Goal: Information Seeking & Learning: Check status

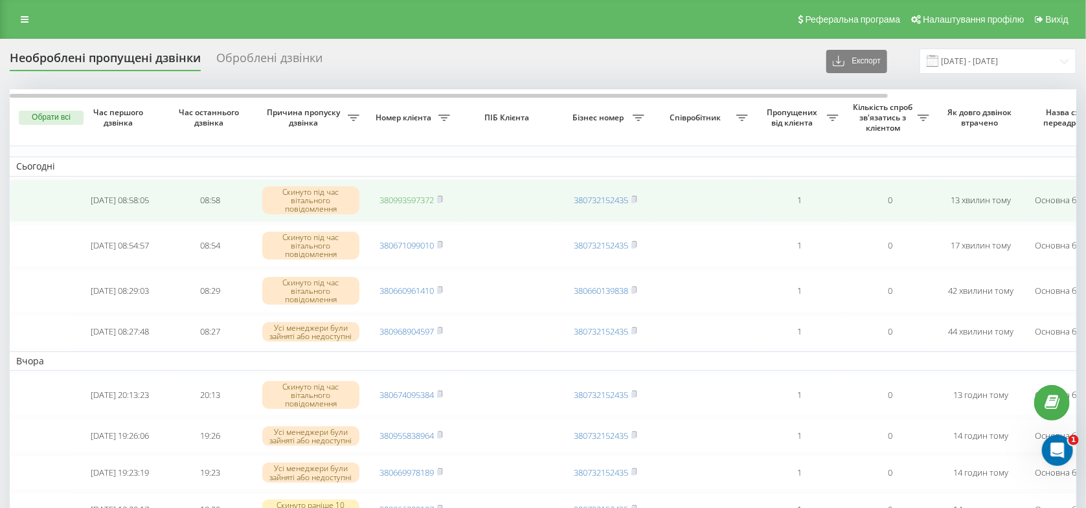
click at [395, 203] on link "380993597372" at bounding box center [406, 200] width 54 height 12
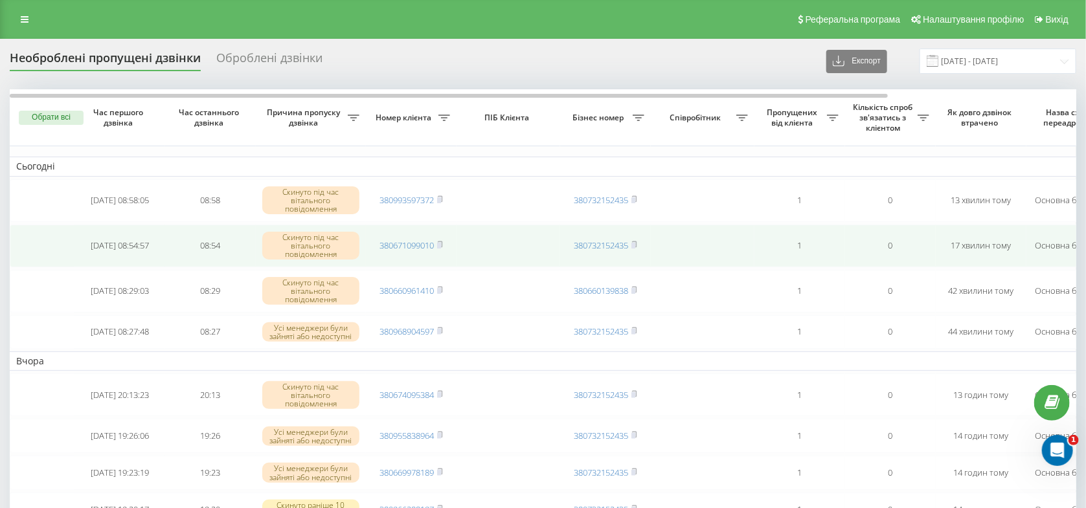
click at [414, 253] on td "380671099010" at bounding box center [411, 246] width 91 height 43
click at [412, 247] on link "380671099010" at bounding box center [406, 246] width 54 height 12
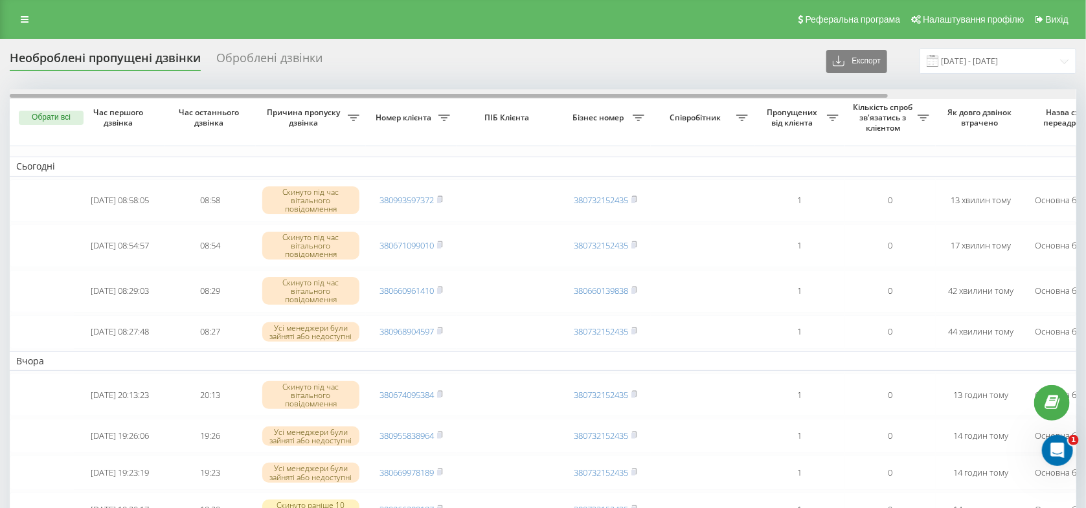
scroll to position [0, 228]
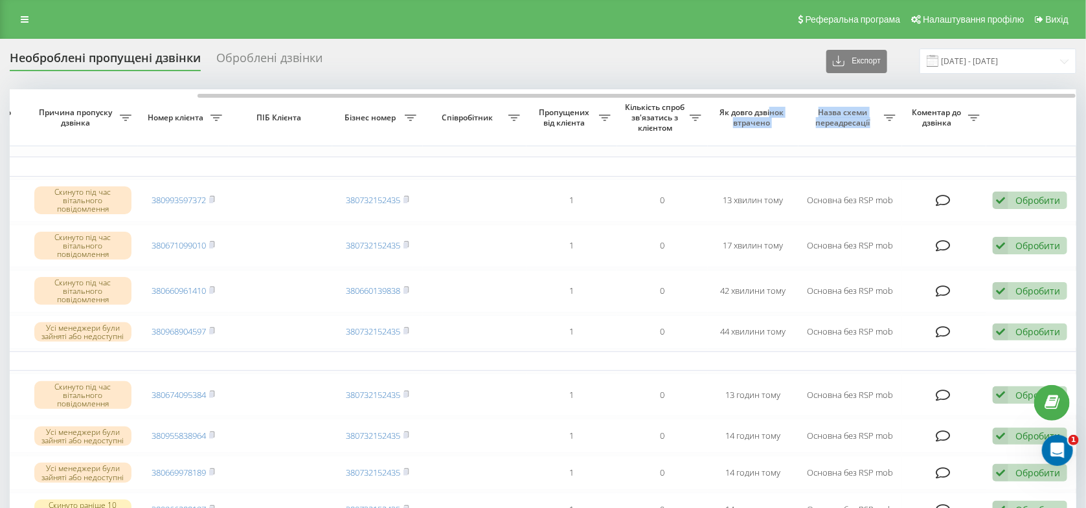
drag, startPoint x: 651, startPoint y: 95, endPoint x: 771, endPoint y: 109, distance: 120.7
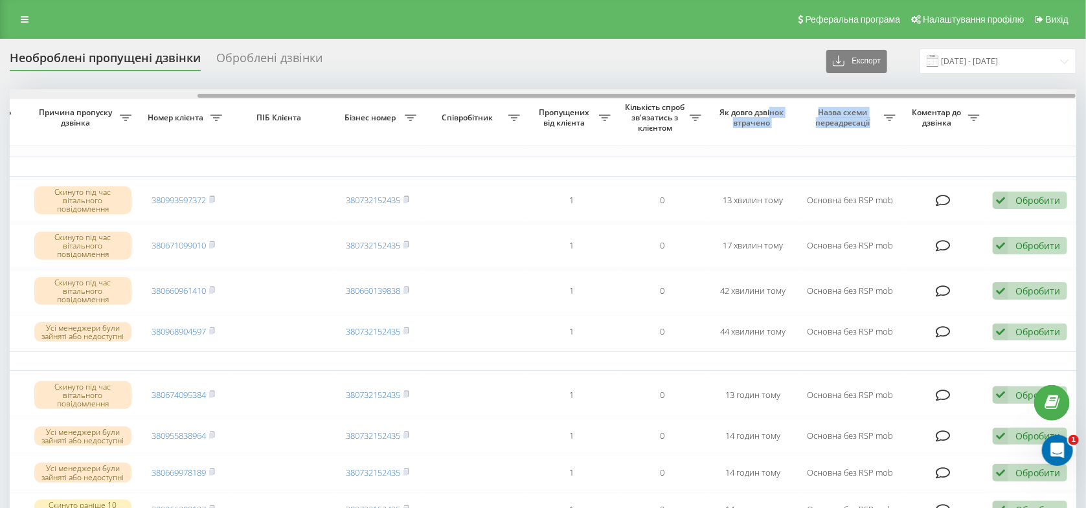
drag, startPoint x: 1022, startPoint y: 98, endPoint x: 1018, endPoint y: 91, distance: 8.4
click at [1021, 95] on div at bounding box center [636, 96] width 878 height 4
click at [1018, 91] on div at bounding box center [543, 94] width 1066 height 10
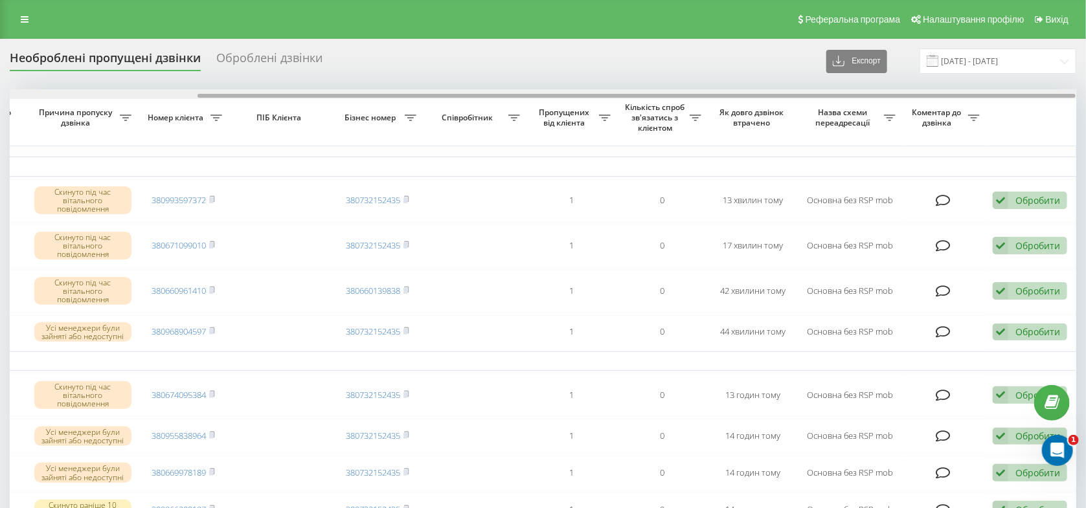
click at [376, 93] on div at bounding box center [543, 94] width 1066 height 10
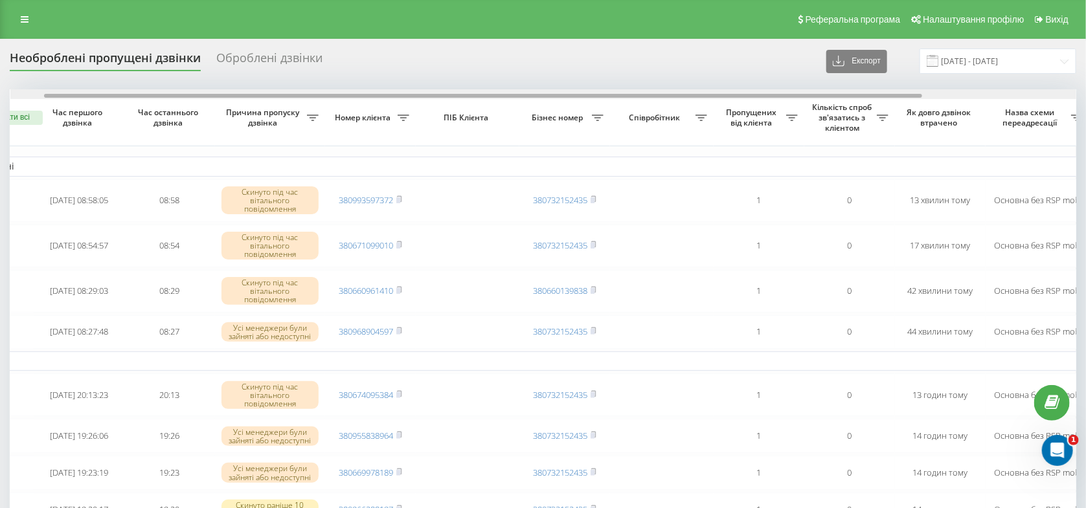
drag, startPoint x: 370, startPoint y: 97, endPoint x: 211, endPoint y: 81, distance: 160.1
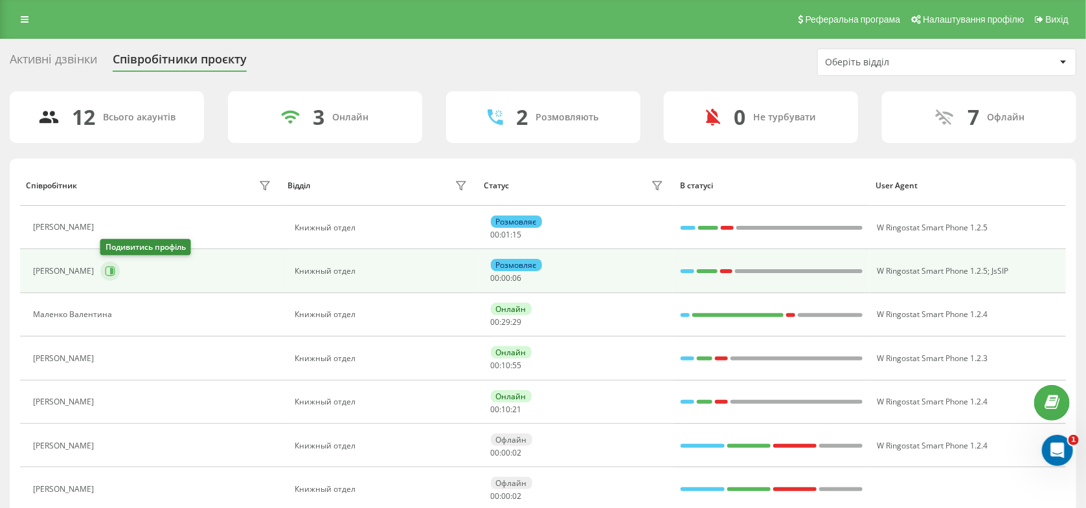
click at [115, 272] on icon at bounding box center [111, 272] width 10 height 10
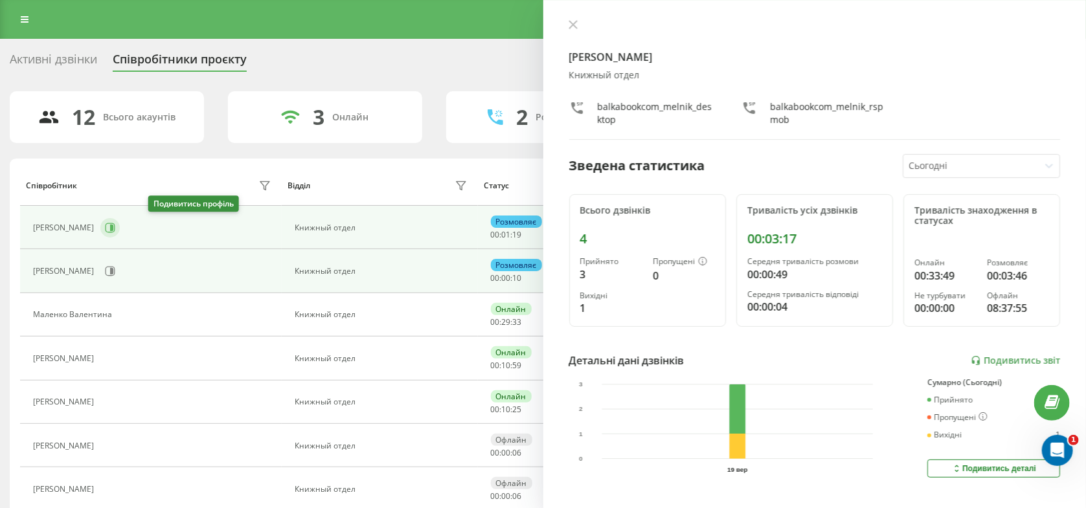
click at [120, 231] on button at bounding box center [109, 227] width 19 height 19
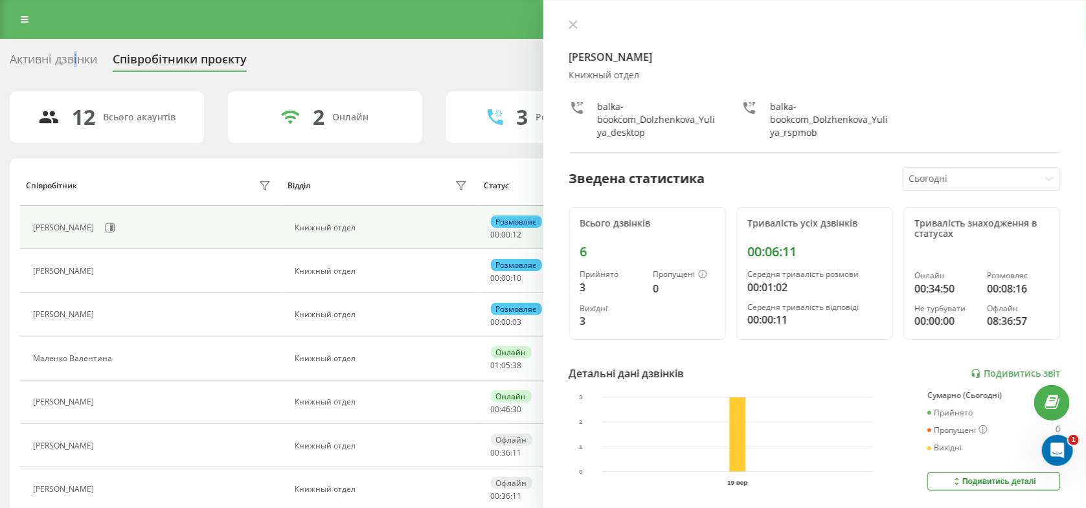
click at [76, 60] on div "Активні дзвінки" at bounding box center [53, 62] width 87 height 20
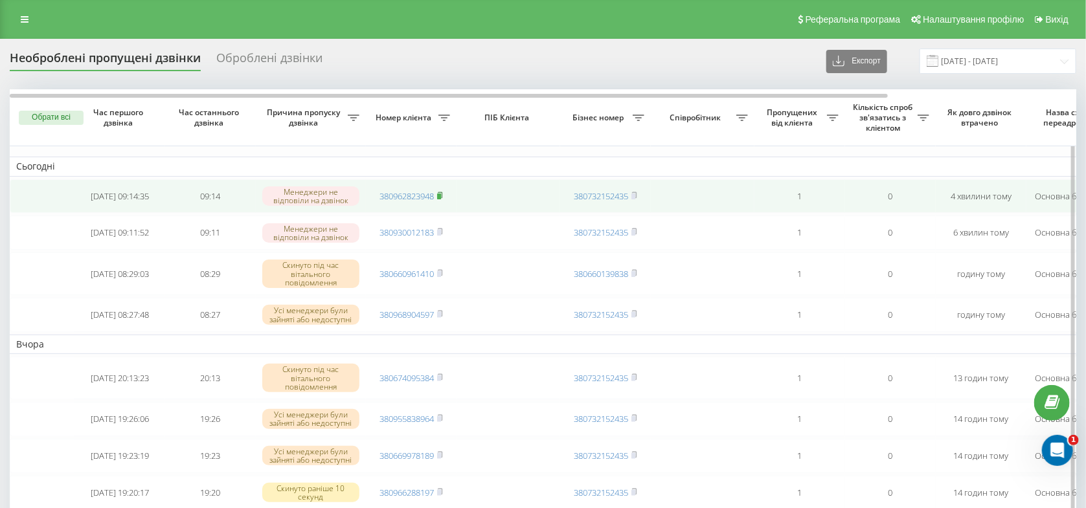
click at [440, 197] on rect at bounding box center [439, 197] width 4 height 6
click at [410, 197] on link "380962823948" at bounding box center [406, 196] width 54 height 12
click at [401, 199] on link "380681140156" at bounding box center [406, 196] width 54 height 12
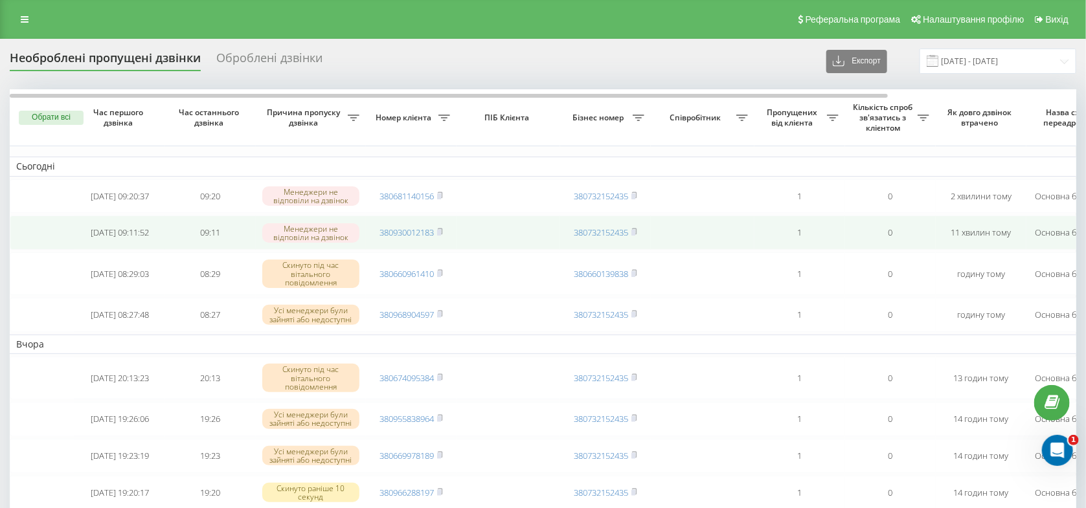
click at [405, 229] on td "380930012183" at bounding box center [411, 233] width 91 height 34
click at [408, 238] on link "380930012183" at bounding box center [406, 233] width 54 height 12
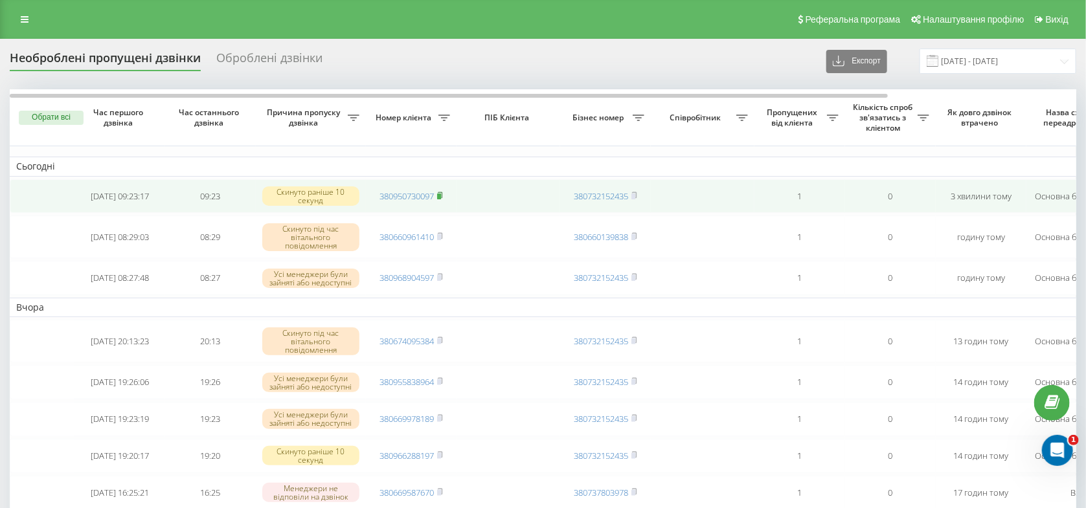
click at [441, 197] on rect at bounding box center [439, 197] width 4 height 6
click at [403, 197] on link "380950730097" at bounding box center [406, 196] width 54 height 12
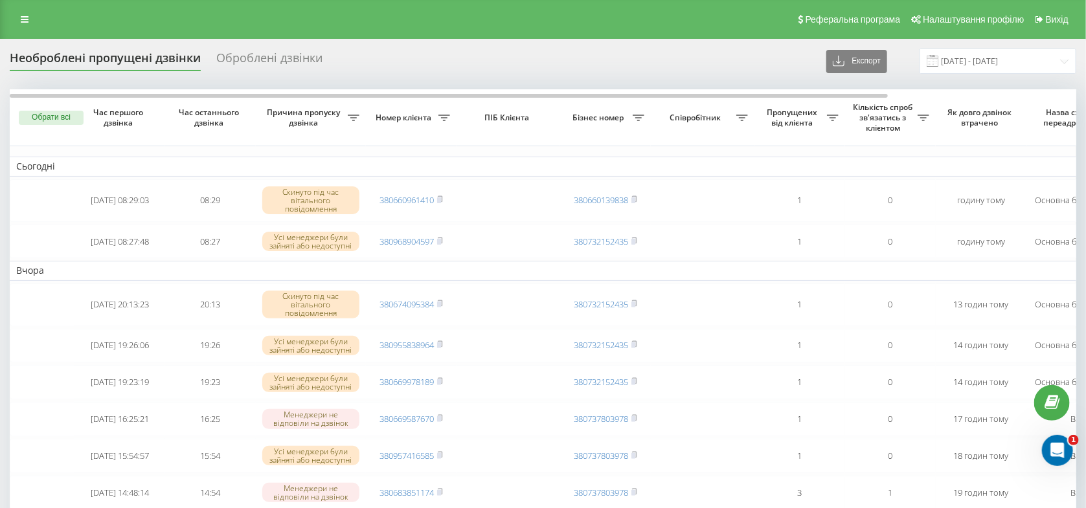
click at [406, 199] on link "380660961410" at bounding box center [406, 200] width 54 height 12
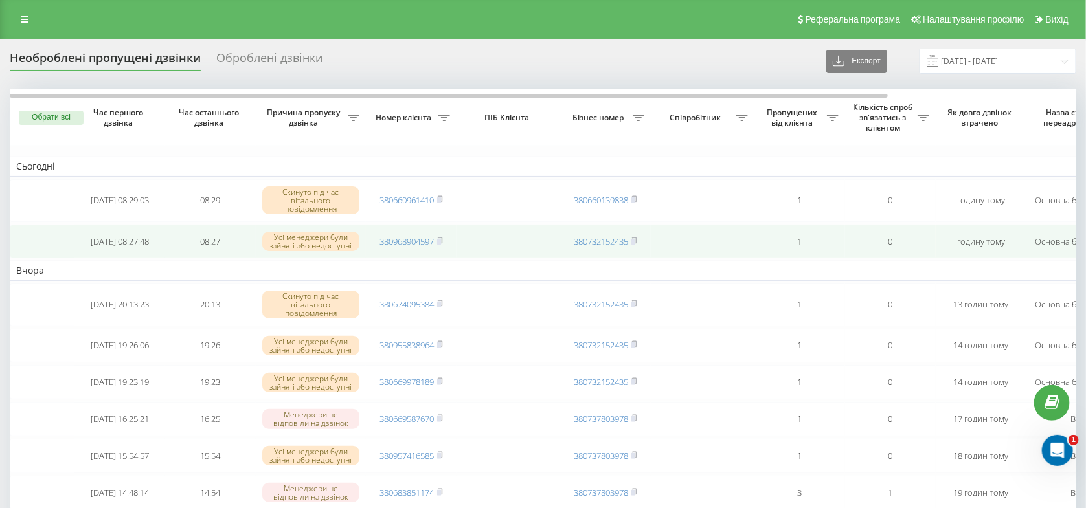
click at [445, 243] on td "380968904597" at bounding box center [411, 242] width 91 height 34
click at [441, 243] on rect at bounding box center [439, 241] width 4 height 6
click at [420, 243] on link "380968904597" at bounding box center [406, 242] width 54 height 12
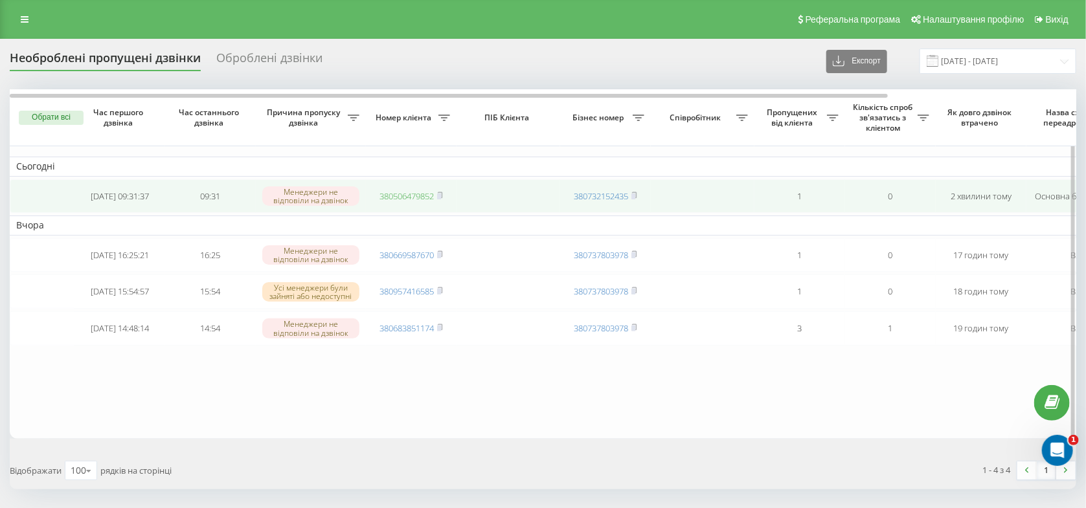
click at [405, 200] on link "380506479852" at bounding box center [406, 196] width 54 height 12
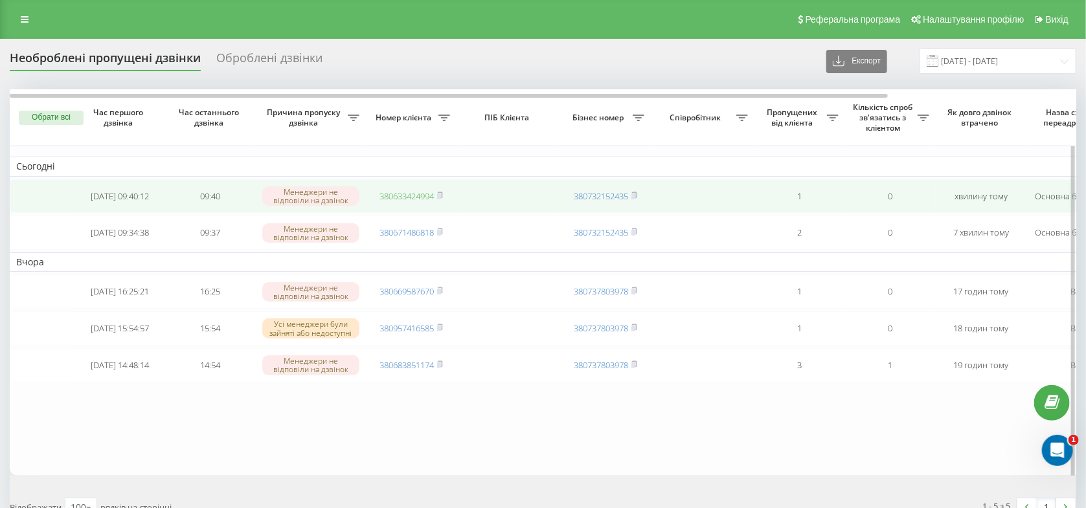
click at [400, 199] on link "380633424994" at bounding box center [406, 196] width 54 height 12
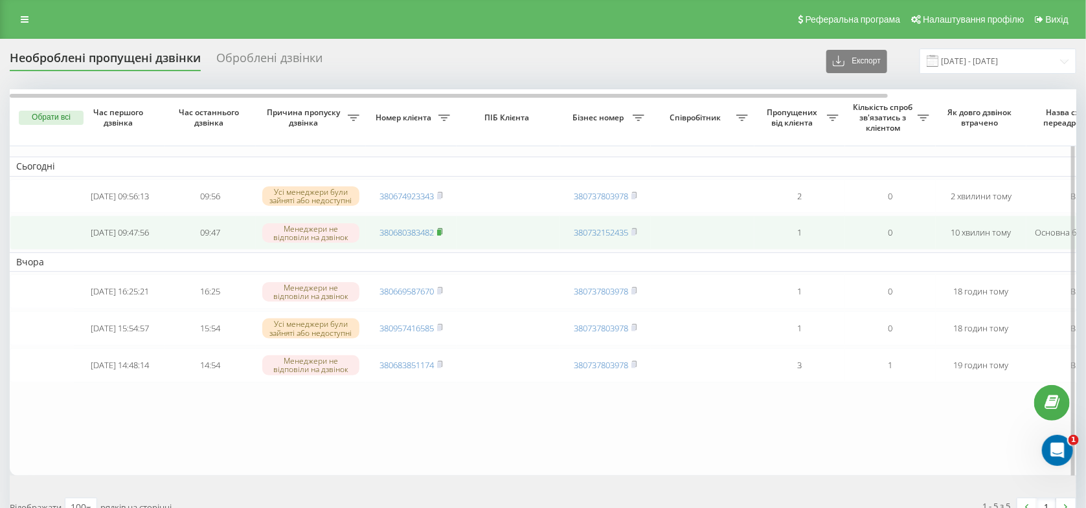
click at [443, 236] on icon at bounding box center [440, 232] width 6 height 8
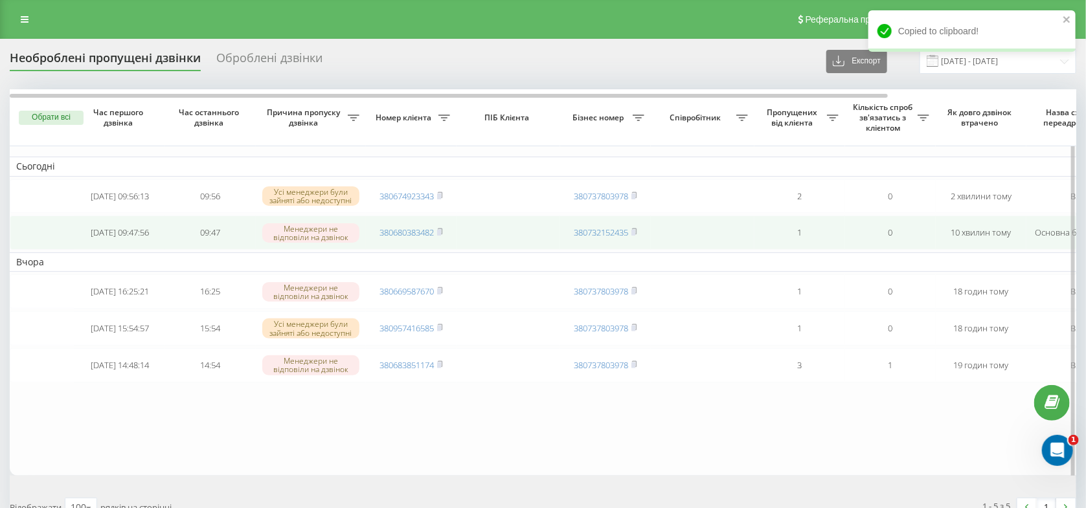
click at [394, 229] on td "380680383482" at bounding box center [411, 233] width 91 height 34
click at [395, 236] on link "380680383482" at bounding box center [406, 233] width 54 height 12
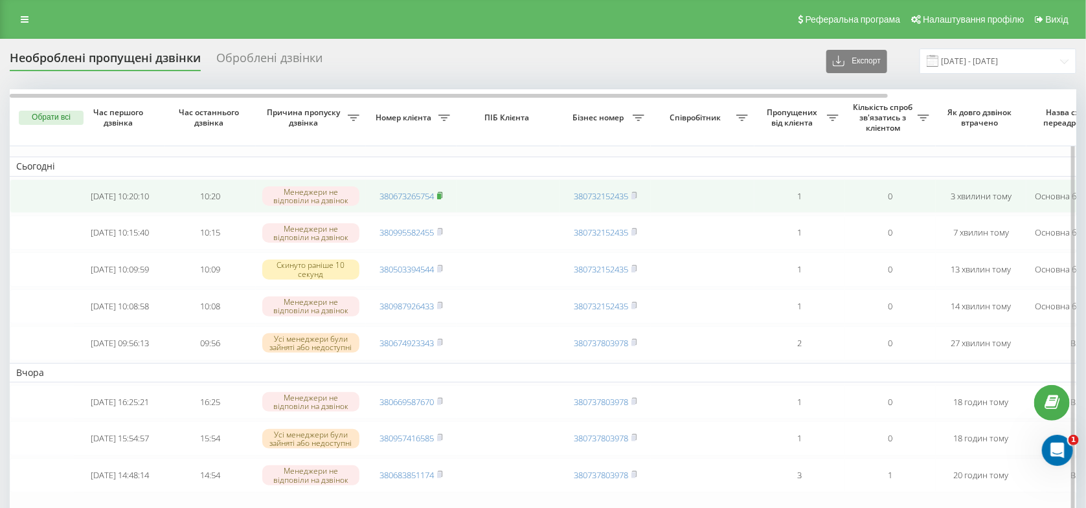
click at [441, 196] on rect at bounding box center [439, 197] width 4 height 6
click at [410, 196] on link "380673265754" at bounding box center [406, 196] width 54 height 12
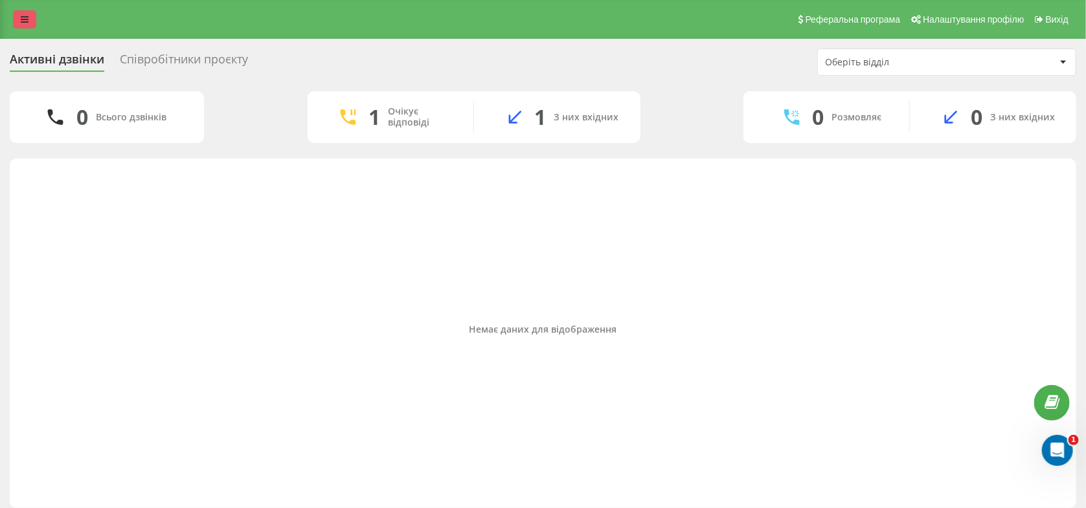
click at [34, 23] on link at bounding box center [24, 19] width 23 height 18
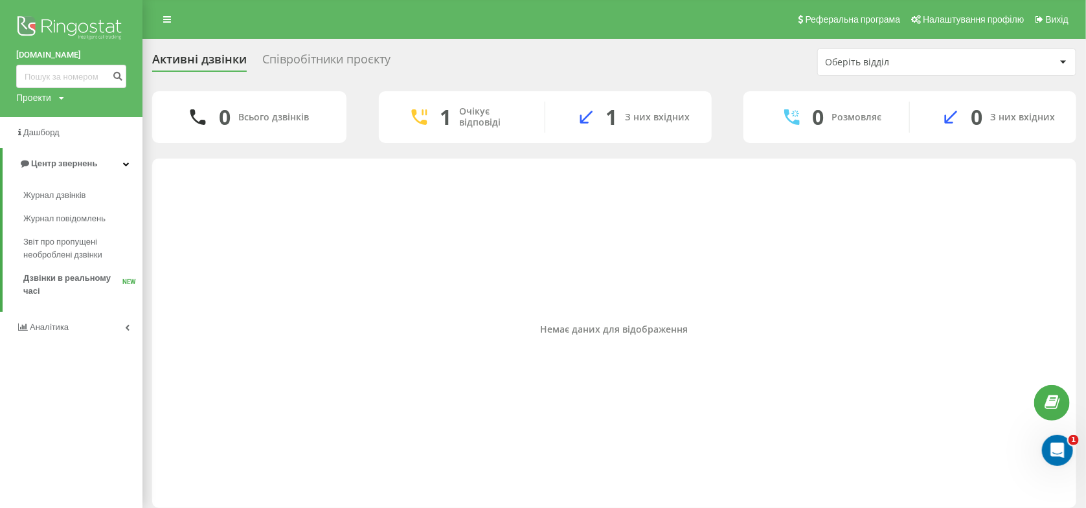
click at [944, 316] on div "Немає даних для відображення" at bounding box center [614, 330] width 903 height 330
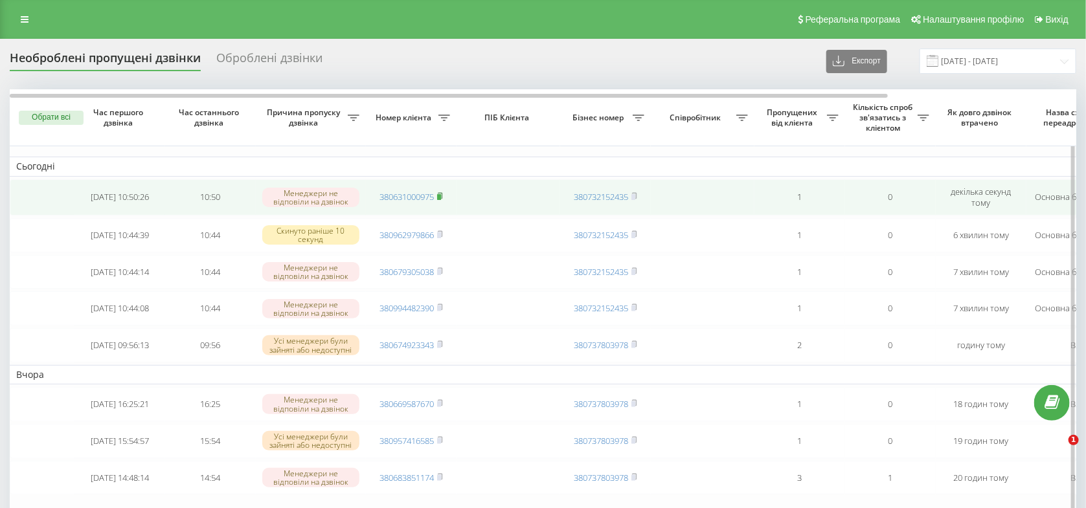
click at [441, 198] on rect at bounding box center [439, 197] width 4 height 6
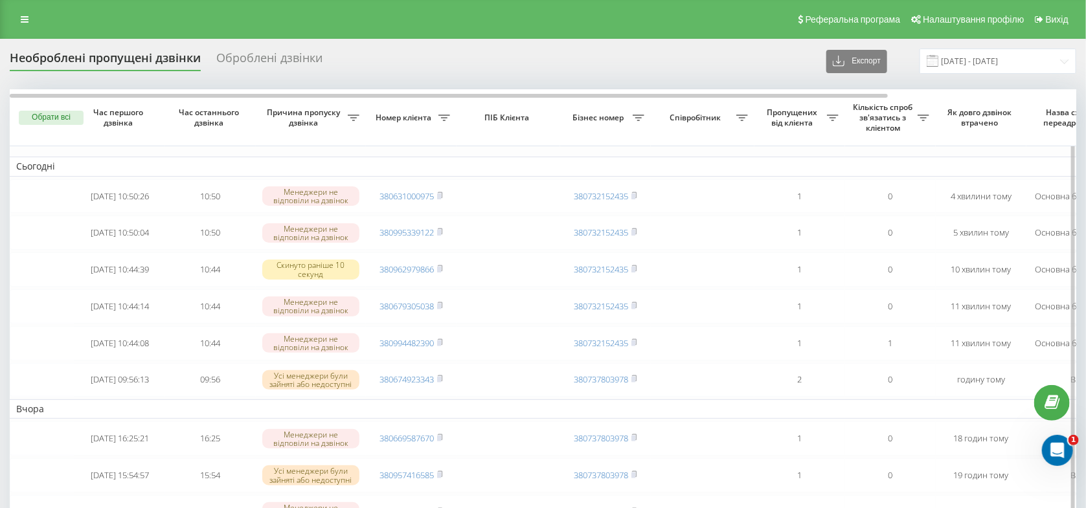
scroll to position [69, 0]
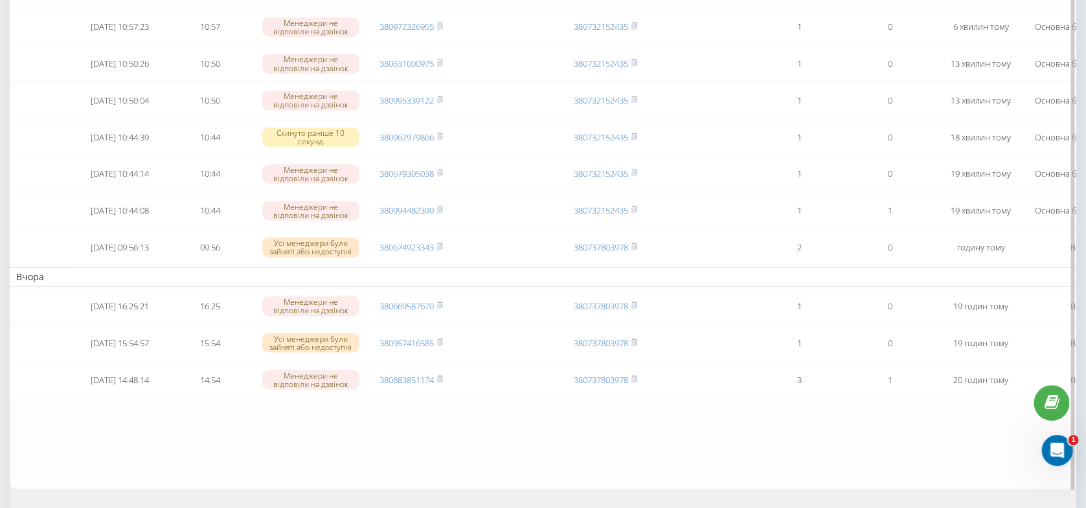
scroll to position [69, 0]
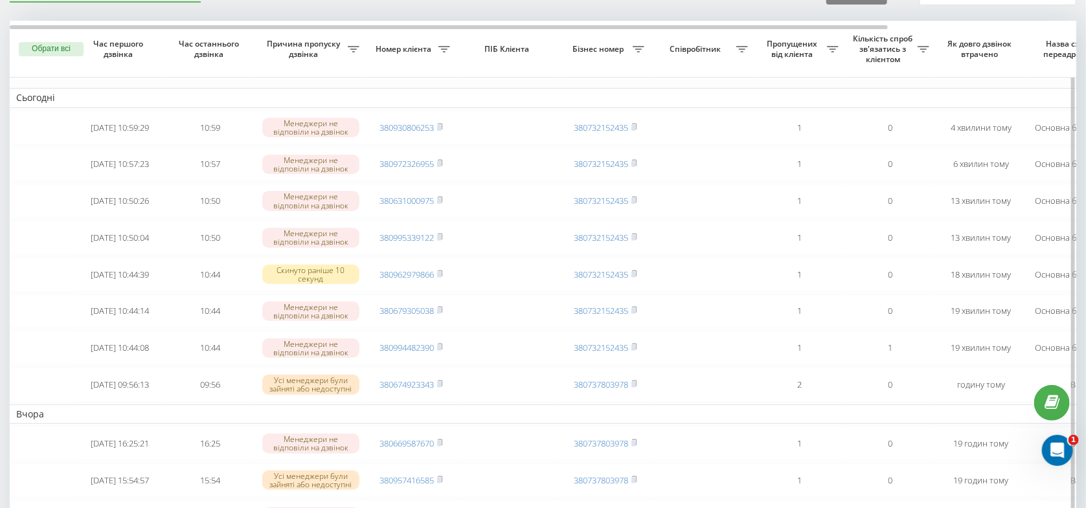
click at [501, 84] on table "Сьогодні [DATE] 10:59:29 10:59 Менеджери не відповіли на дзвінок 380930806253 3…" at bounding box center [657, 324] width 1295 height 607
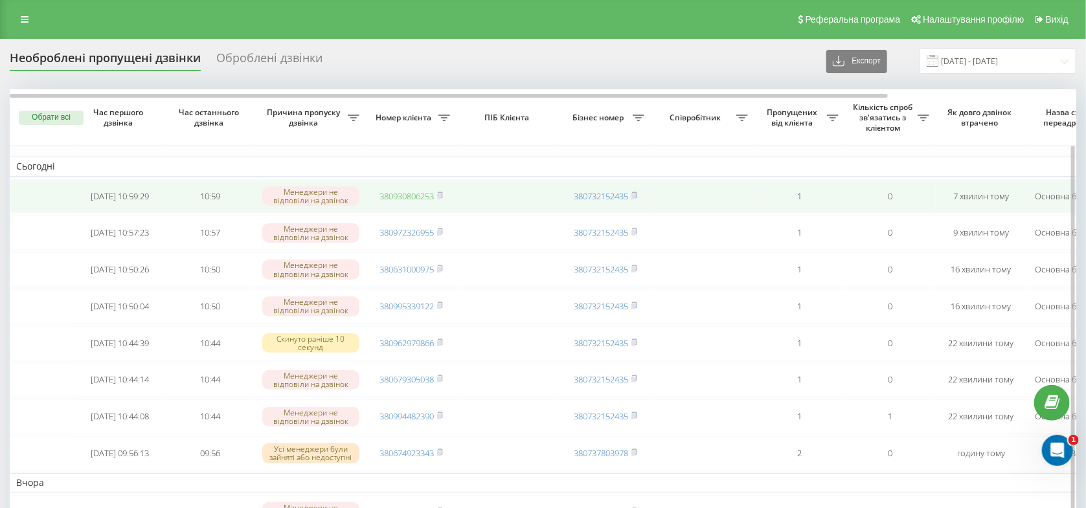
click at [426, 199] on link "380930806253" at bounding box center [406, 196] width 54 height 12
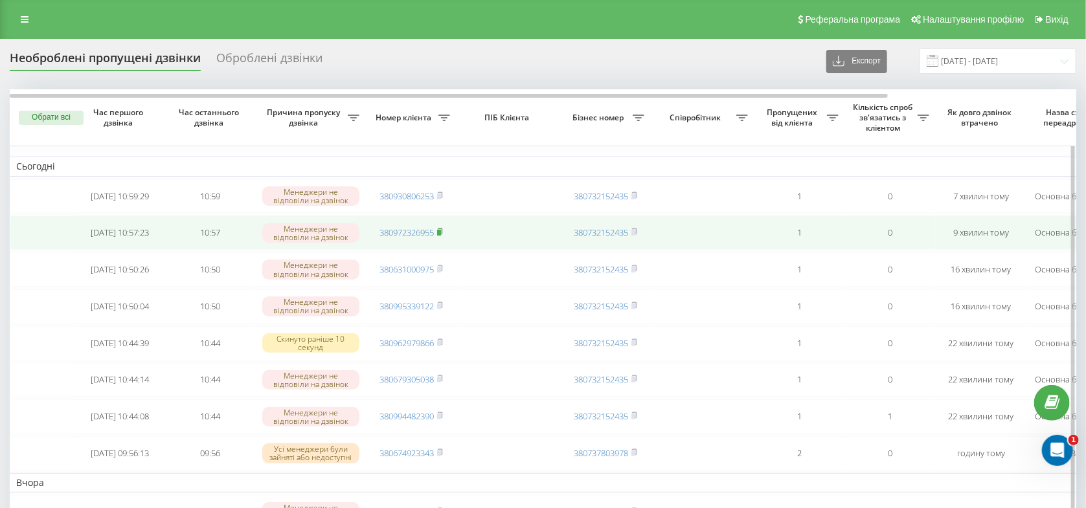
click at [441, 236] on rect at bounding box center [439, 233] width 4 height 6
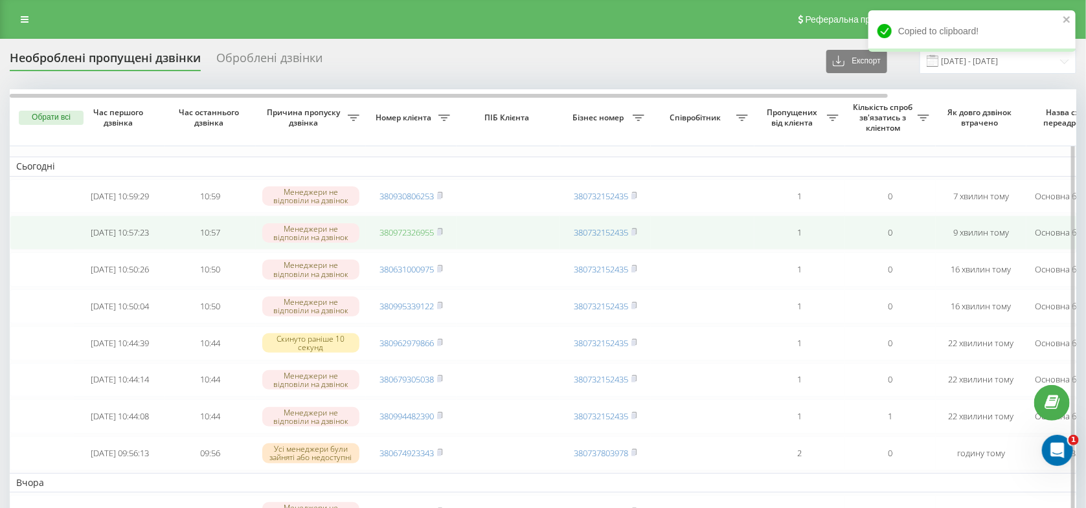
click at [414, 233] on link "380972326955" at bounding box center [406, 233] width 54 height 12
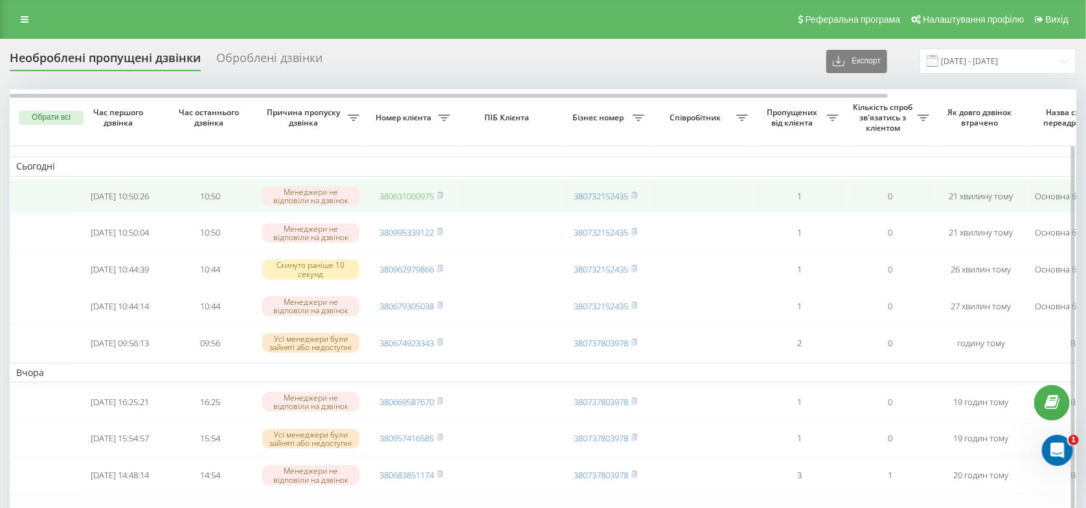
click at [415, 194] on link "380631000975" at bounding box center [406, 196] width 54 height 12
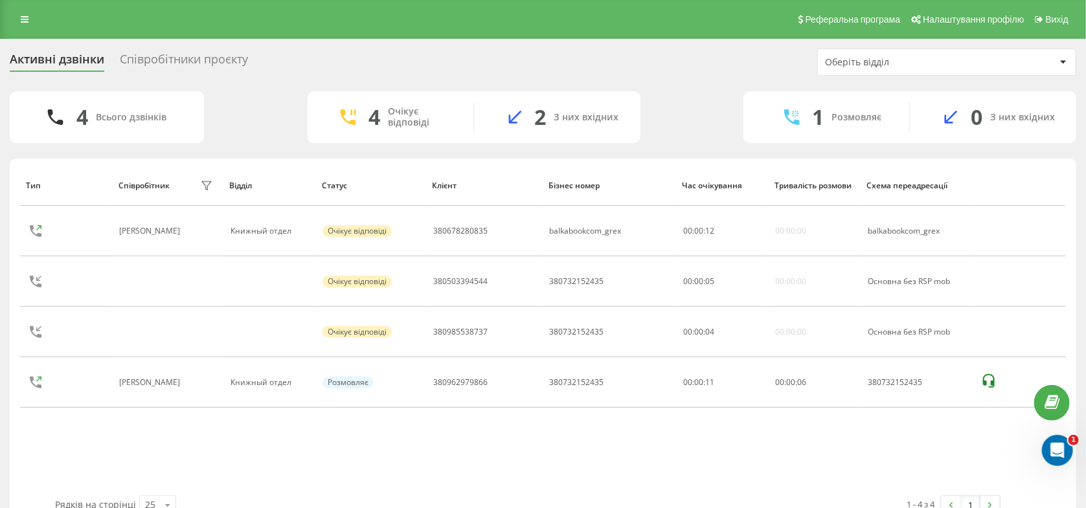
click at [197, 59] on div "Співробітники проєкту" at bounding box center [184, 62] width 128 height 20
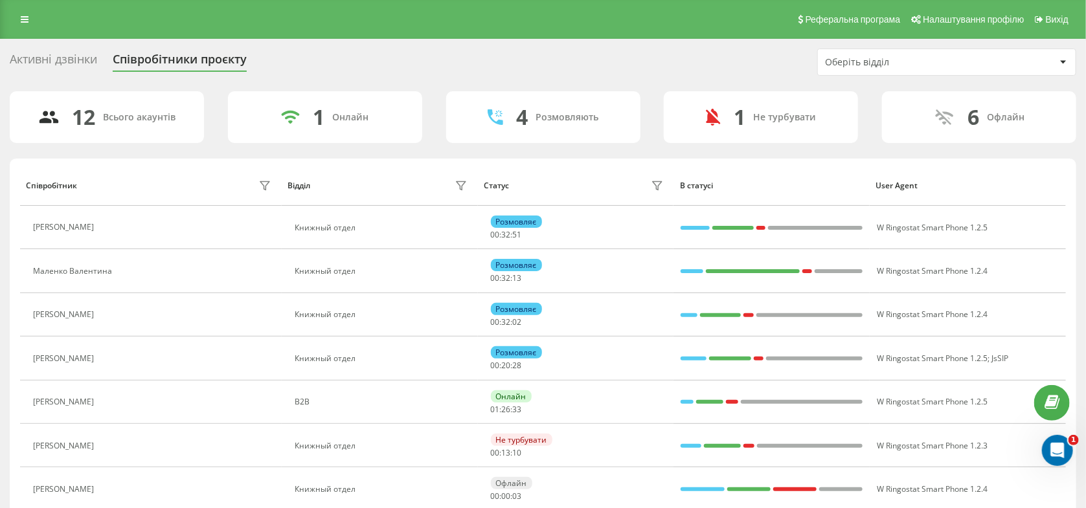
click at [7, 14] on div "Реферальна програма Налаштування профілю Вихід" at bounding box center [543, 19] width 1086 height 39
drag, startPoint x: 16, startPoint y: 16, endPoint x: 51, endPoint y: 38, distance: 41.5
click at [16, 16] on link at bounding box center [24, 19] width 23 height 18
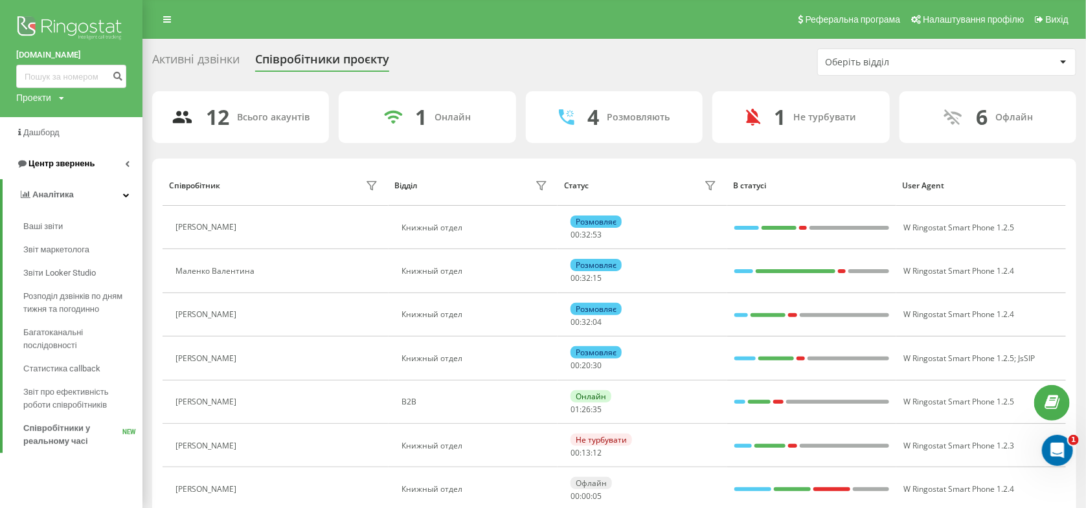
click at [56, 160] on span "Центр звернень" at bounding box center [61, 164] width 66 height 10
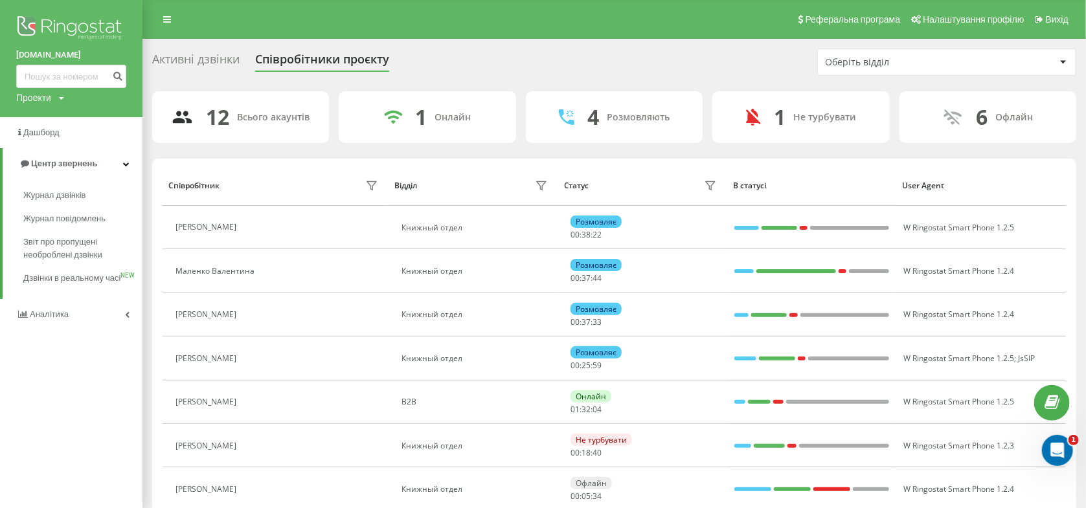
click at [186, 57] on div "Активні дзвінки" at bounding box center [195, 62] width 87 height 20
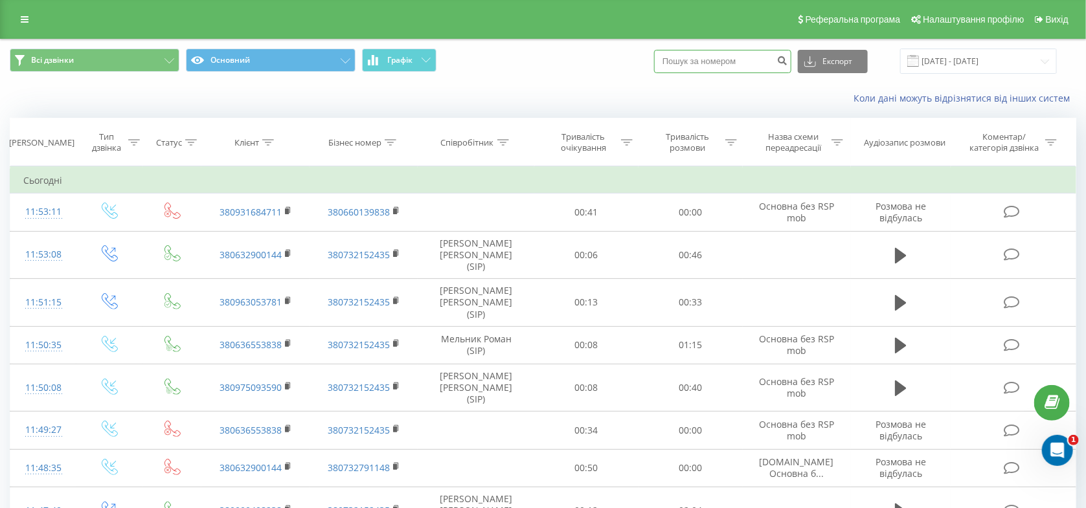
click at [748, 62] on input at bounding box center [722, 61] width 137 height 23
paste input "380683907742"
type input "380683907742"
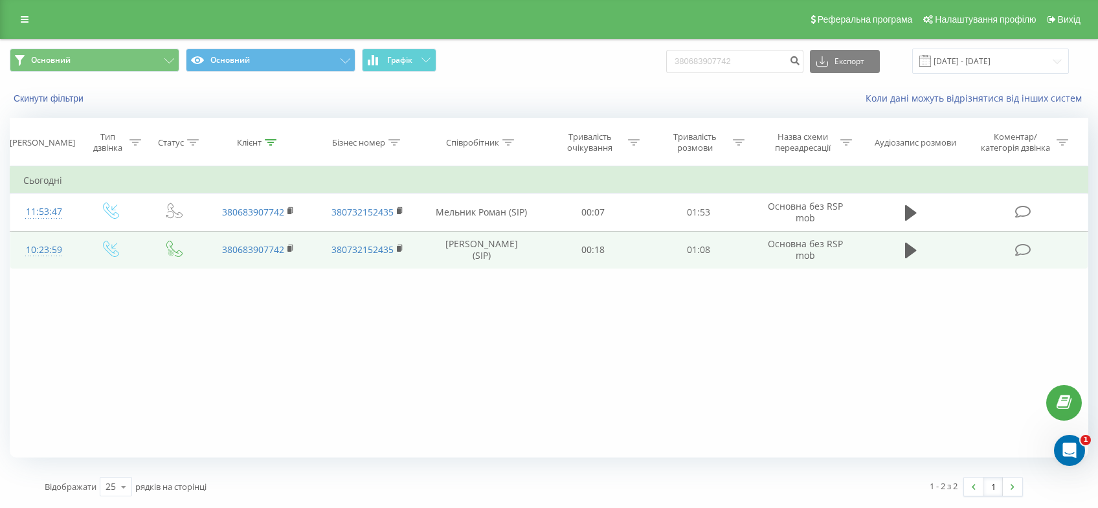
drag, startPoint x: 912, startPoint y: 208, endPoint x: 876, endPoint y: 241, distance: 48.6
click at [912, 208] on icon at bounding box center [911, 213] width 12 height 18
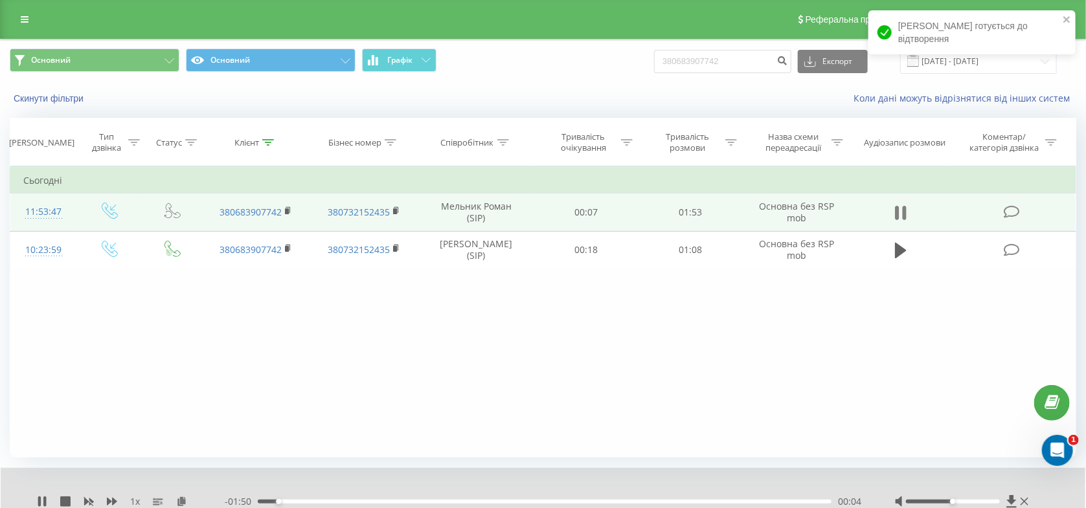
click at [906, 206] on icon at bounding box center [905, 213] width 4 height 14
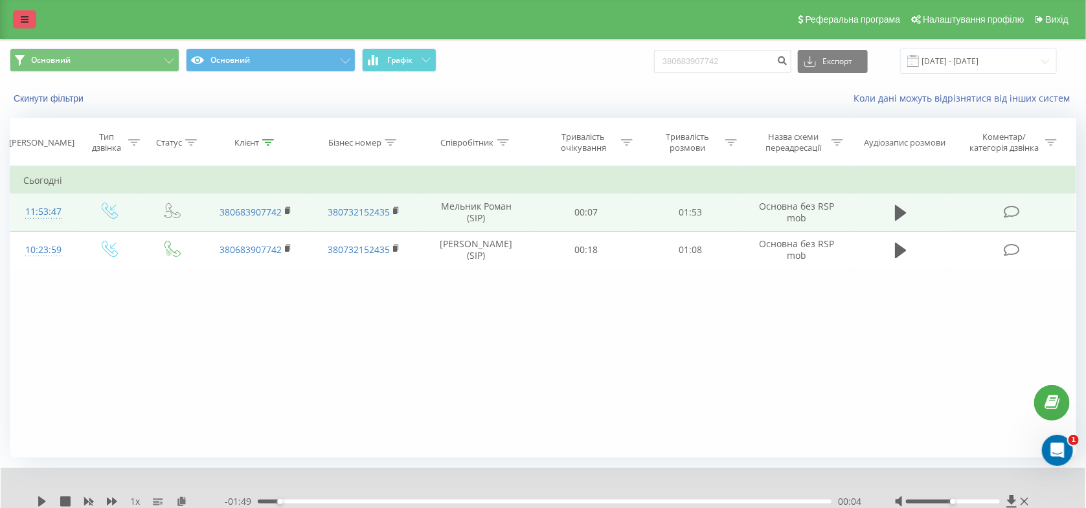
click at [32, 17] on link at bounding box center [24, 19] width 23 height 18
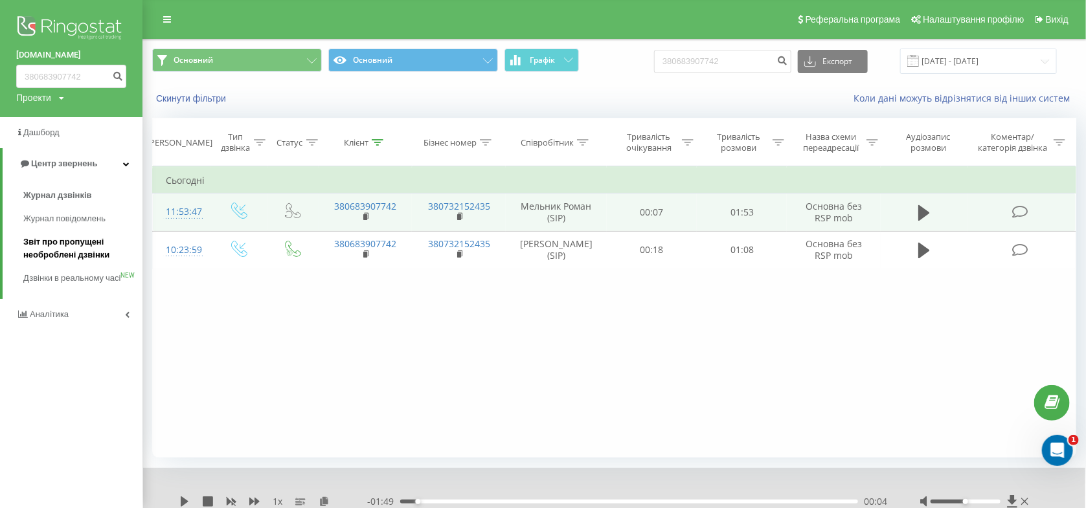
click at [69, 248] on span "Звіт про пропущені необроблені дзвінки" at bounding box center [79, 249] width 113 height 26
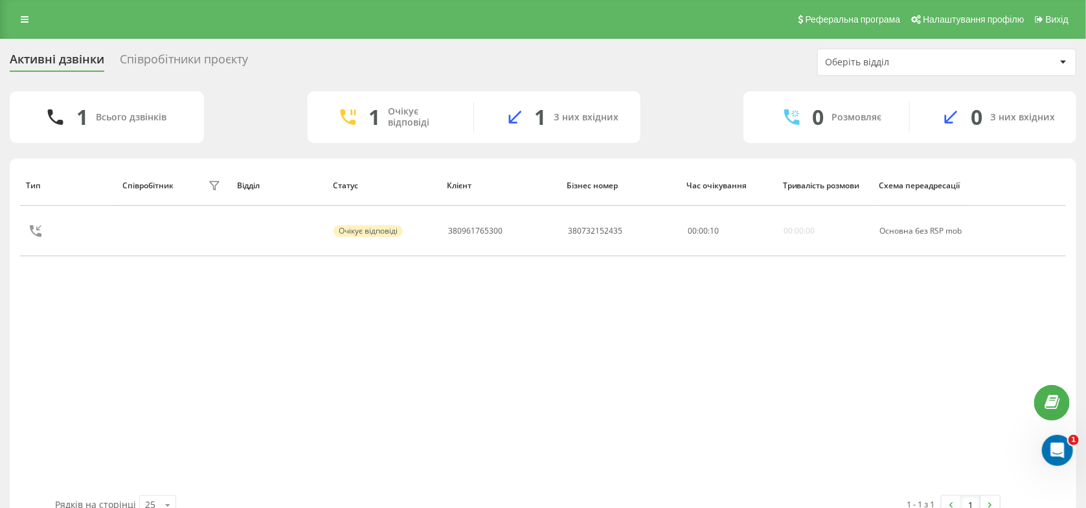
click at [149, 62] on div "Співробітники проєкту" at bounding box center [184, 62] width 128 height 20
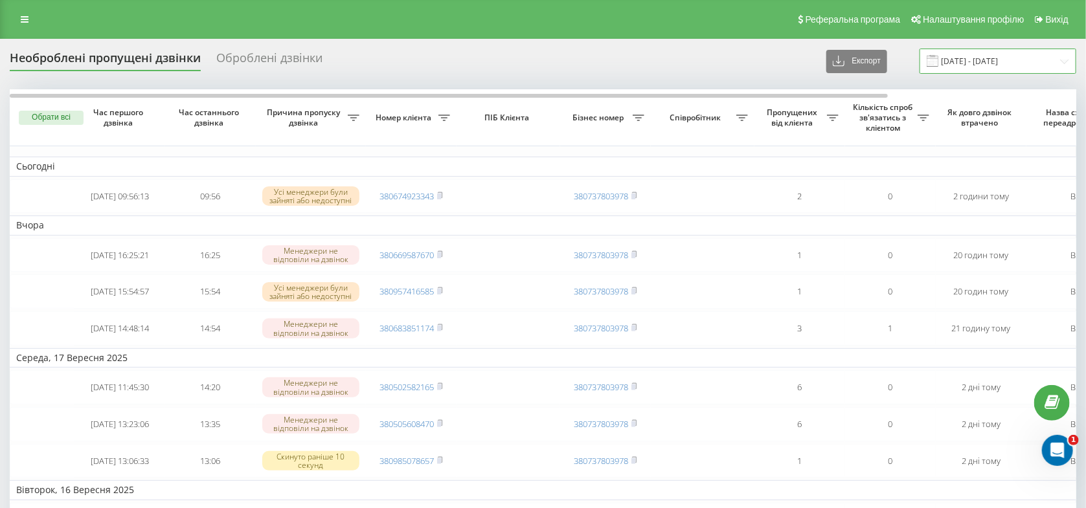
click at [978, 58] on input "19.08.2025 - 19.09.2025" at bounding box center [997, 61] width 157 height 25
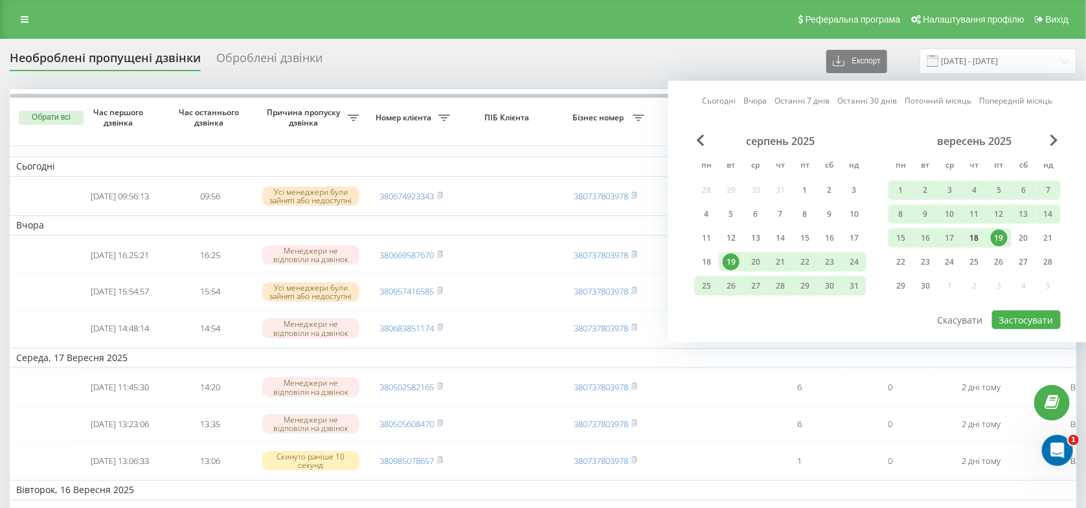
click at [982, 239] on div "18" at bounding box center [974, 238] width 17 height 17
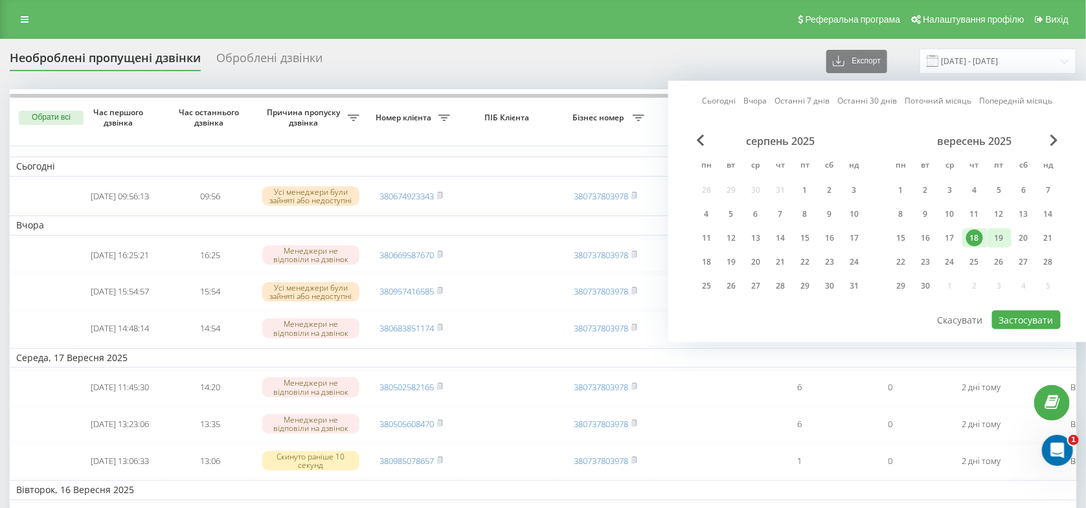
click at [1004, 235] on div "19" at bounding box center [999, 238] width 17 height 17
click at [1013, 320] on button "Застосувати" at bounding box center [1026, 320] width 69 height 19
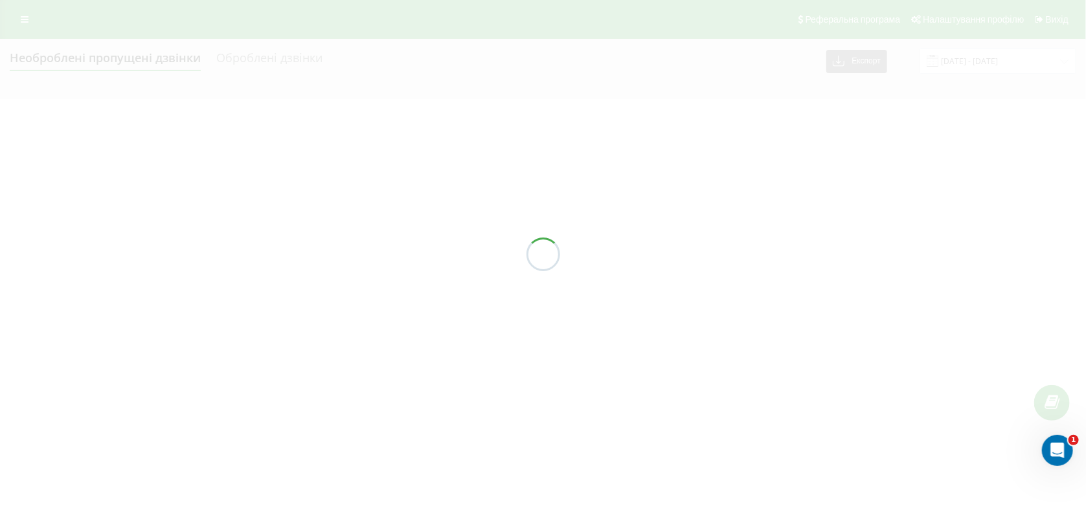
type input "18.09.2025 - 19.09.2025"
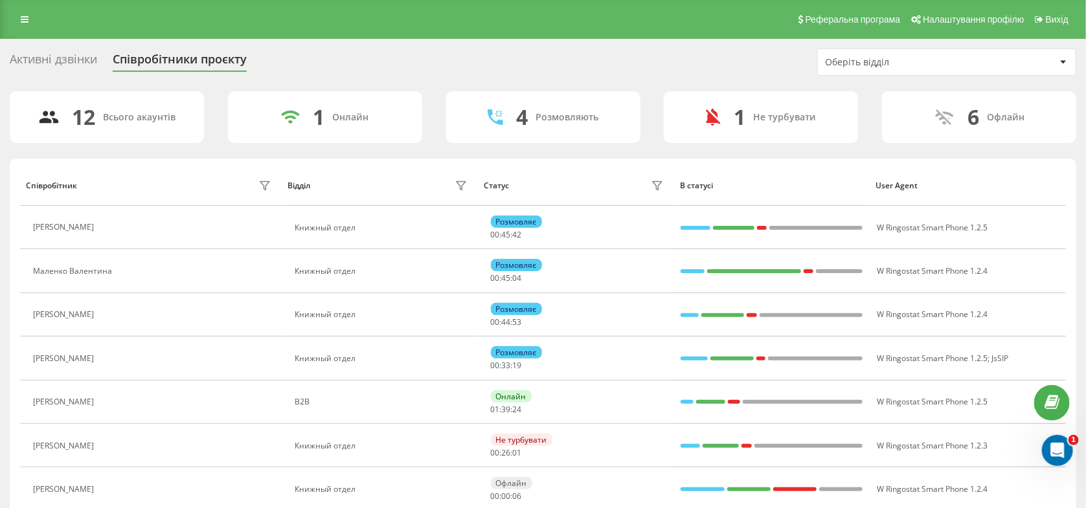
click at [41, 59] on div "Активні дзвінки" at bounding box center [53, 62] width 87 height 20
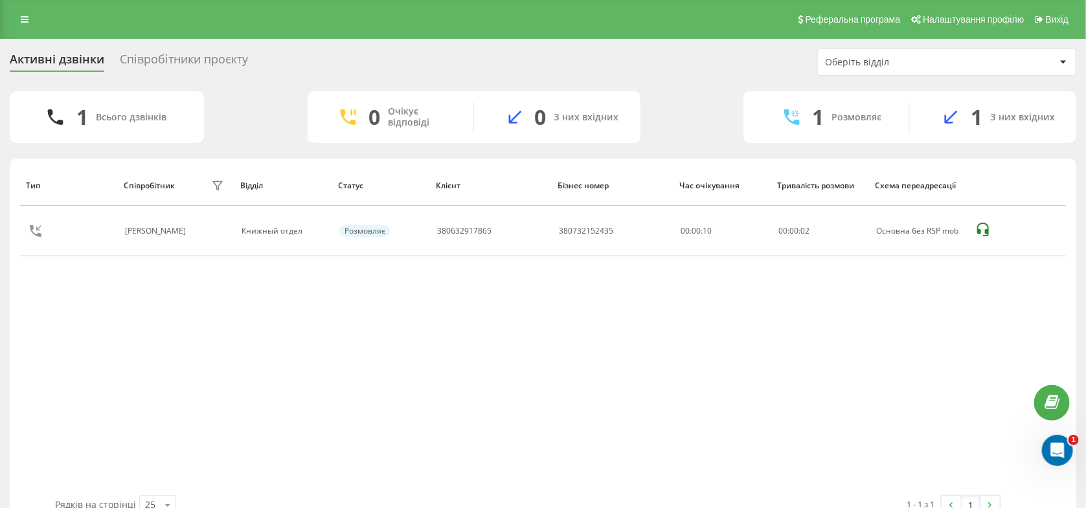
click at [217, 63] on div "Співробітники проєкту" at bounding box center [184, 62] width 128 height 20
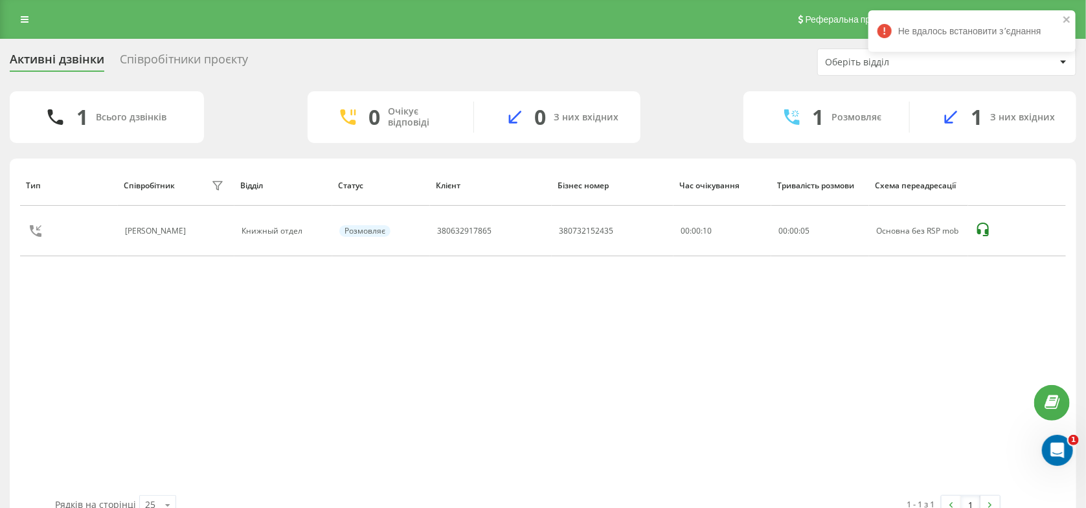
click at [223, 62] on div "Співробітники проєкту" at bounding box center [184, 62] width 128 height 20
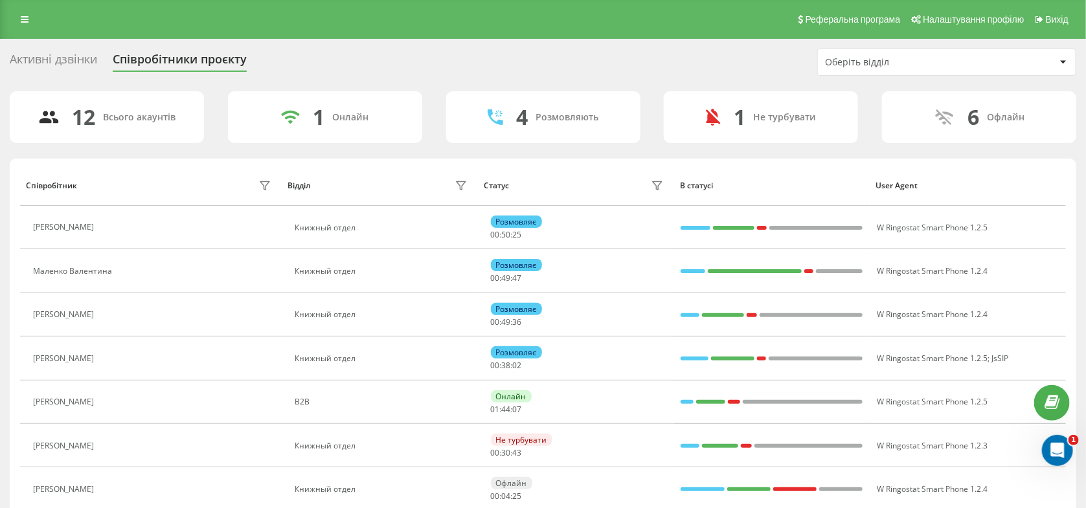
click at [84, 75] on div "Активні дзвінки Співробітники проєкту Оберіть відділ" at bounding box center [543, 62] width 1066 height 27
click at [81, 61] on div "Активні дзвінки" at bounding box center [53, 62] width 87 height 20
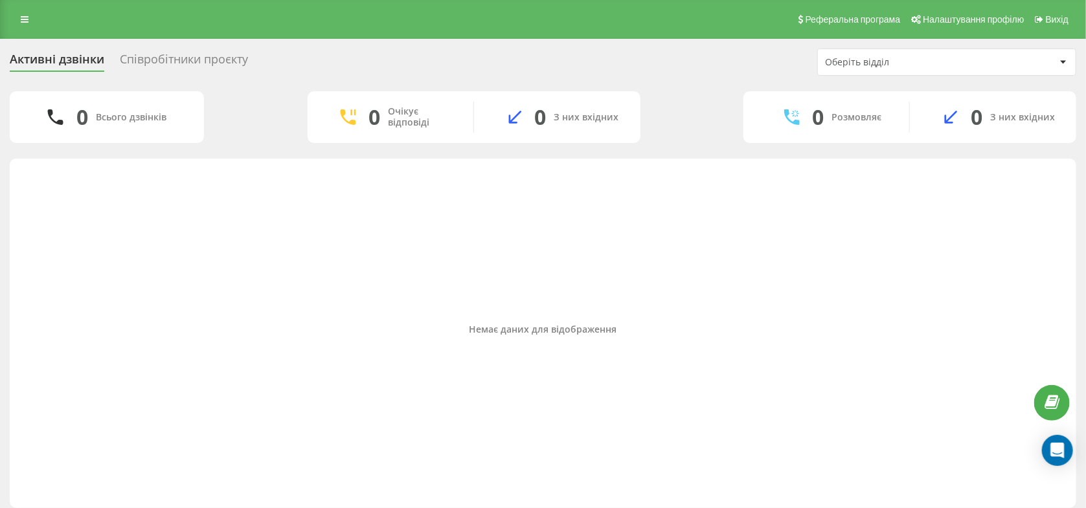
click at [181, 52] on div "Співробітники проєкту" at bounding box center [184, 62] width 128 height 20
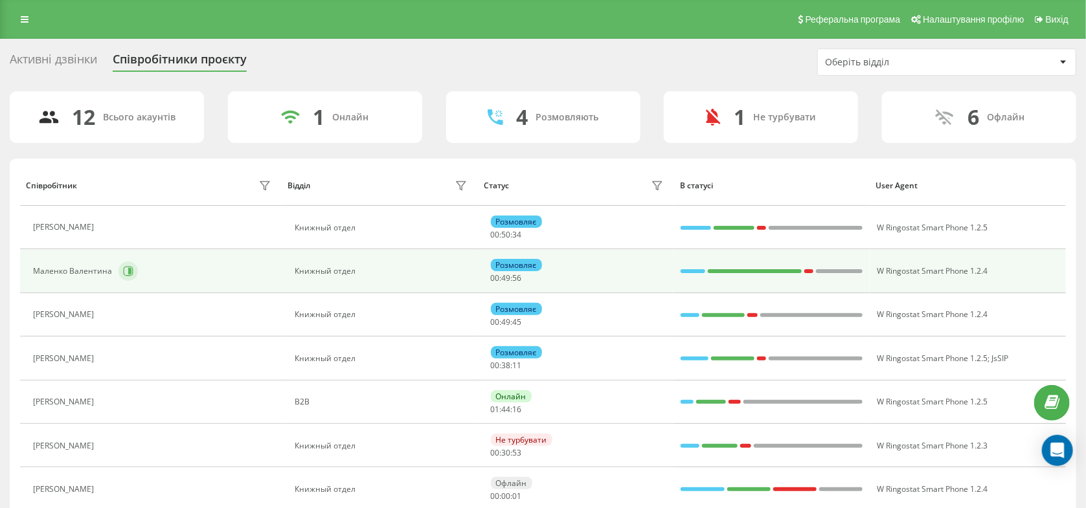
click at [131, 271] on icon at bounding box center [128, 271] width 10 height 10
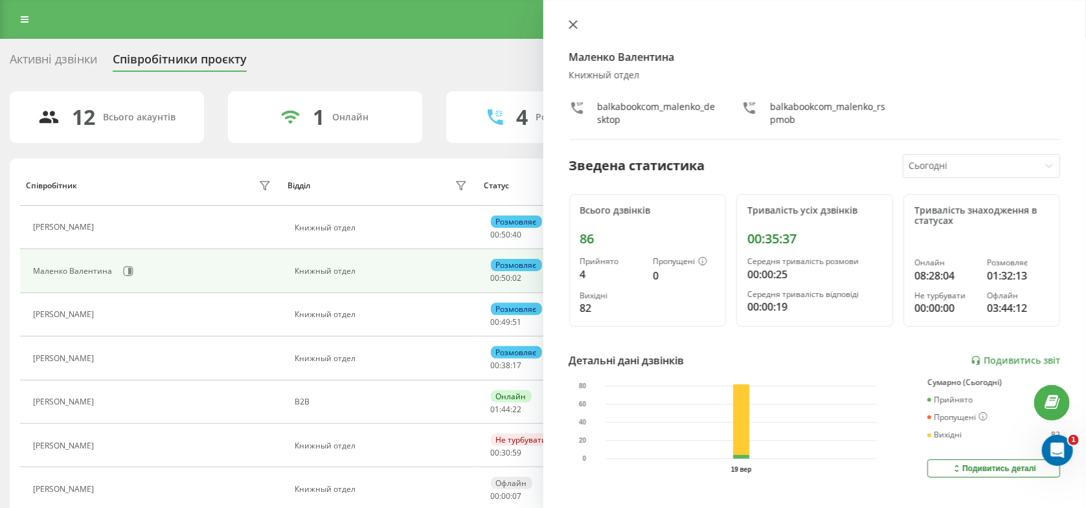
click at [568, 25] on icon at bounding box center [572, 24] width 9 height 9
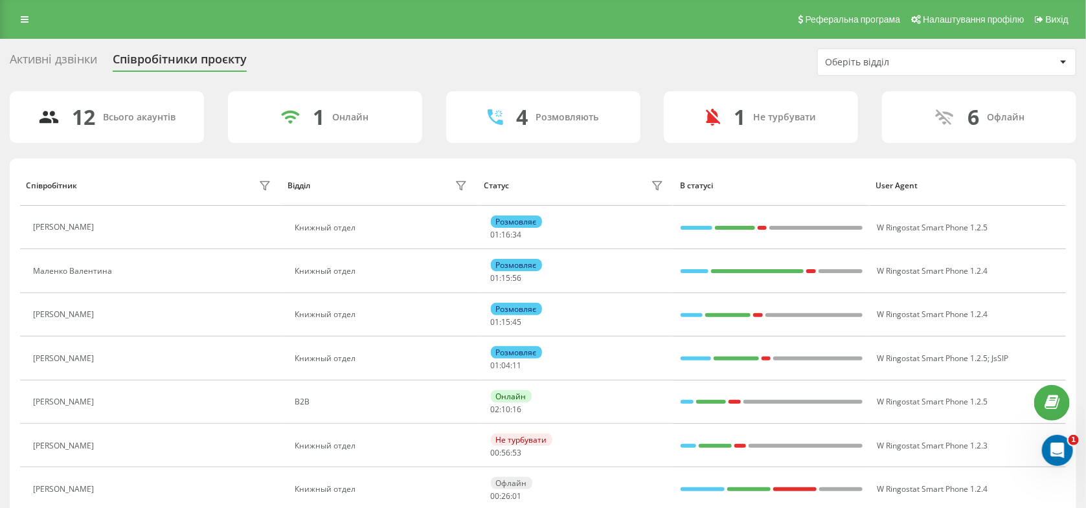
click at [45, 59] on div "Активні дзвінки" at bounding box center [53, 62] width 87 height 20
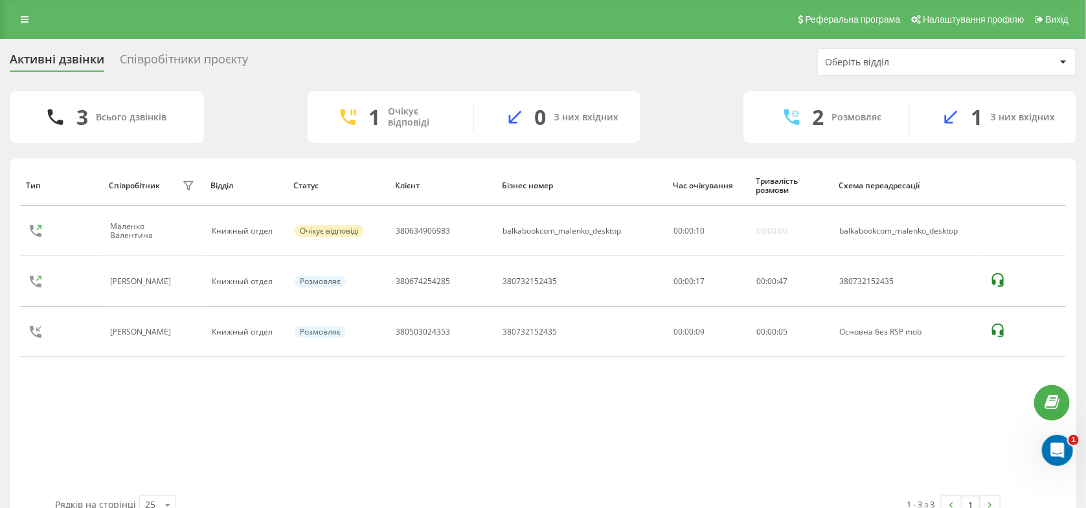
click at [190, 66] on div "Співробітники проєкту" at bounding box center [184, 62] width 128 height 20
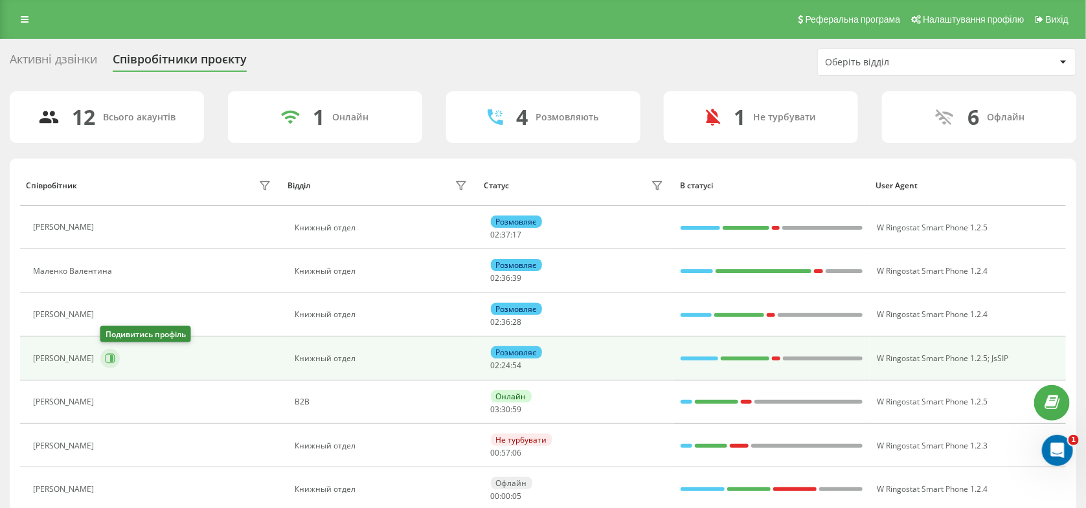
click at [114, 360] on icon at bounding box center [110, 359] width 10 height 10
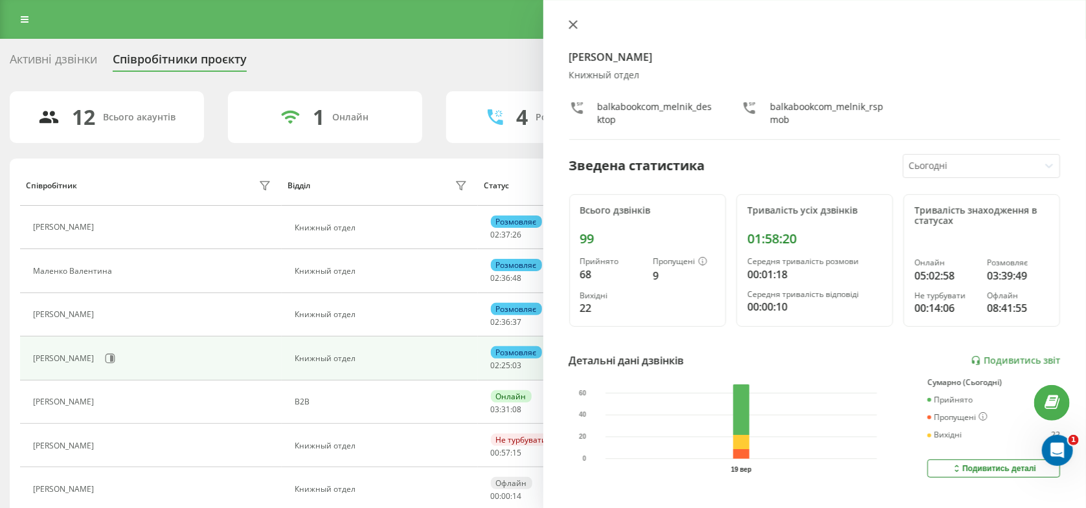
click at [571, 28] on icon at bounding box center [572, 24] width 9 height 9
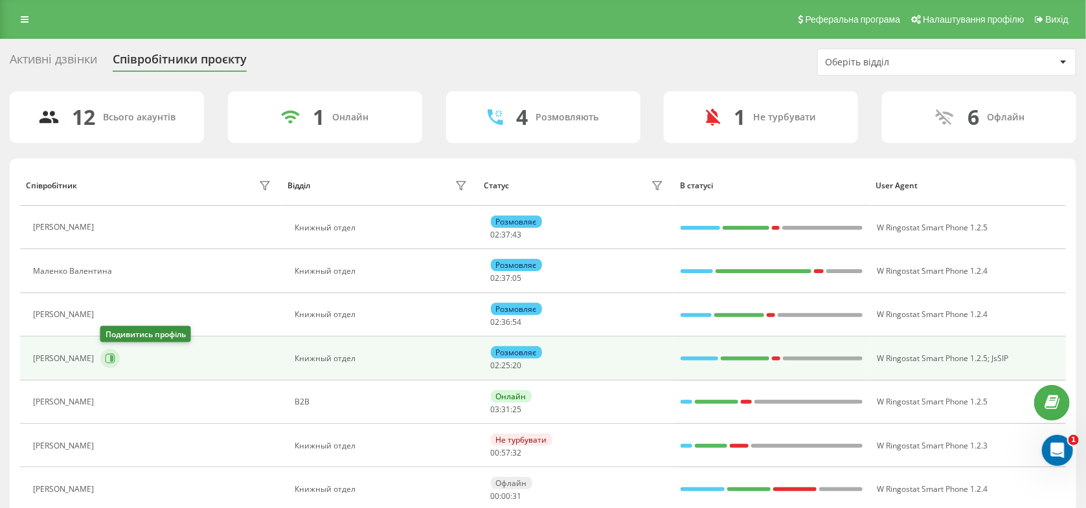
click at [111, 355] on icon at bounding box center [111, 358] width 3 height 6
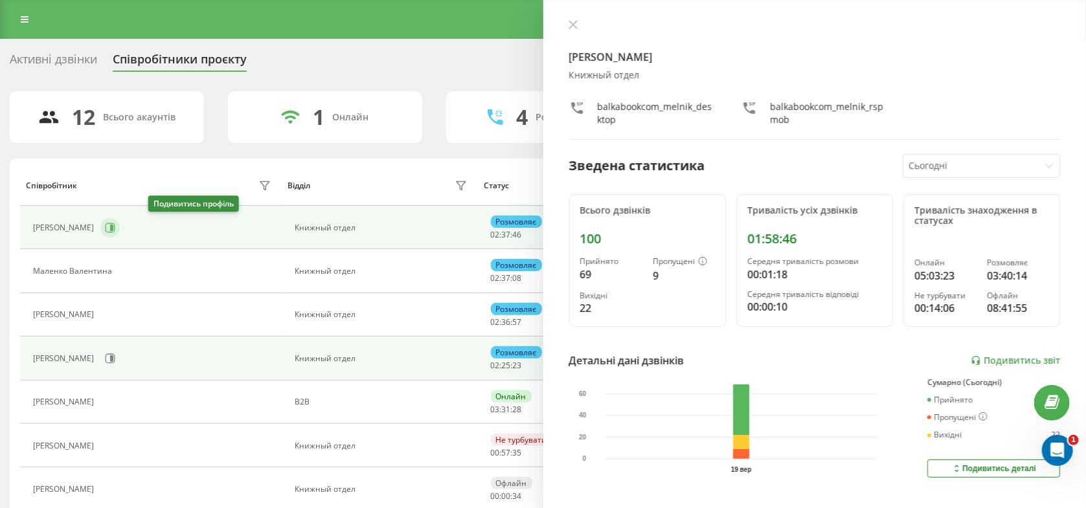
click at [113, 228] on icon at bounding box center [111, 228] width 3 height 6
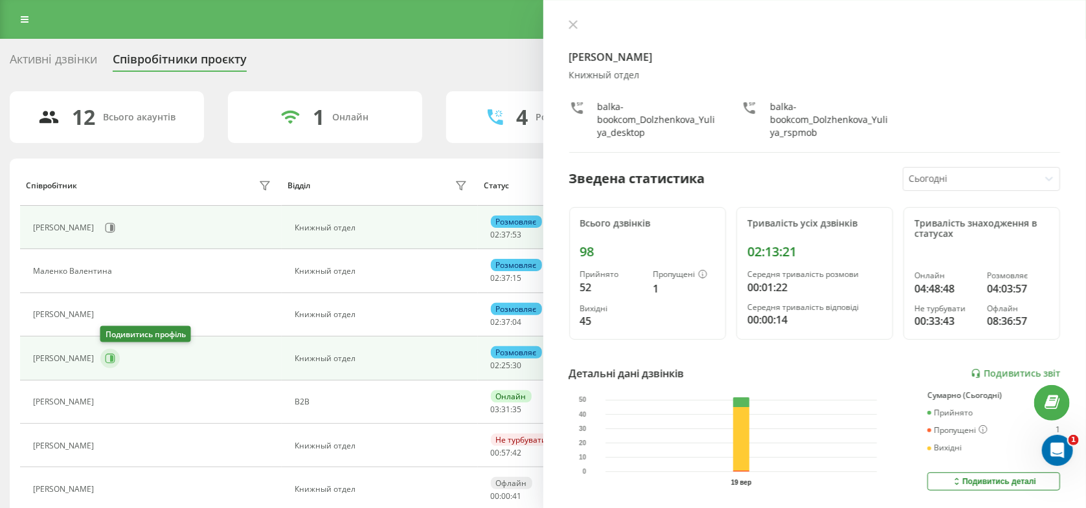
click at [107, 359] on icon at bounding box center [110, 359] width 10 height 10
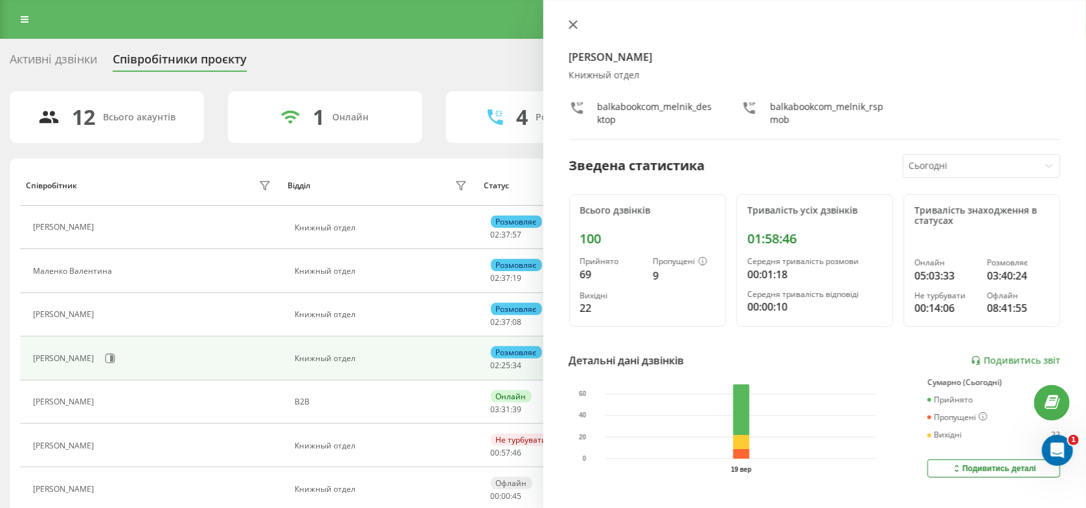
click at [571, 26] on icon at bounding box center [572, 25] width 8 height 8
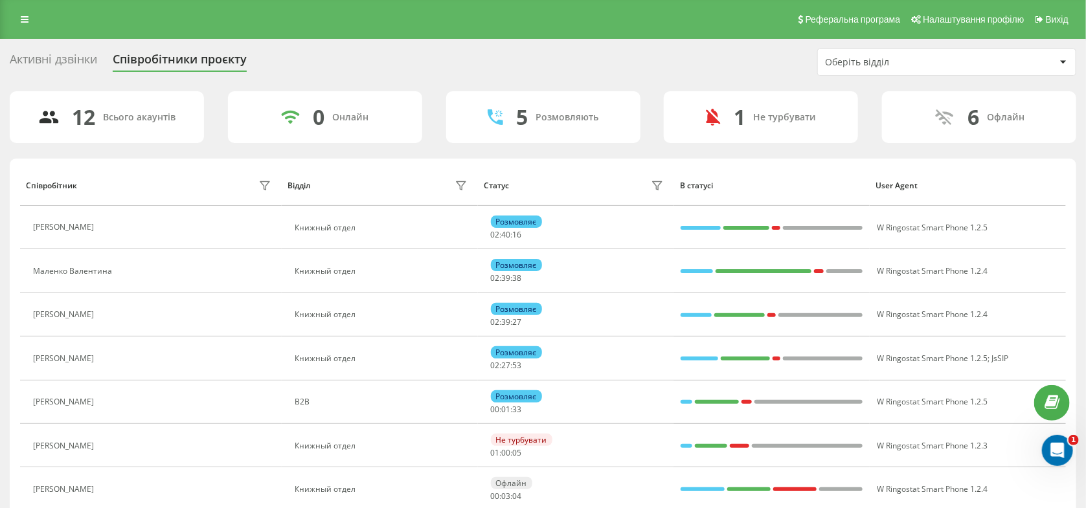
click at [45, 72] on div "Активні дзвінки Співробітники проєкту Оберіть відділ" at bounding box center [543, 62] width 1066 height 27
click at [45, 65] on div "Активні дзвінки" at bounding box center [53, 62] width 87 height 20
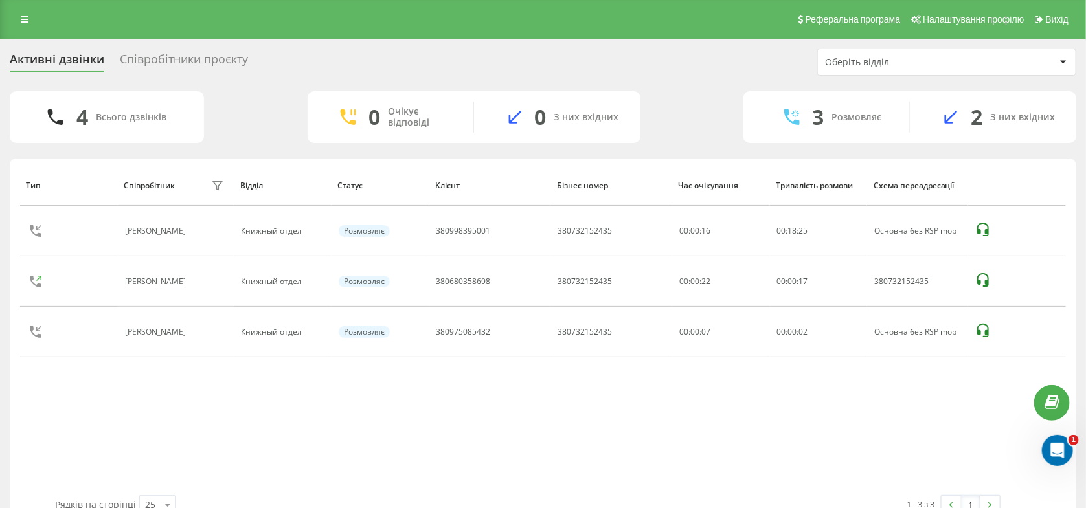
click at [840, 416] on div "Тип Співробітник фільтру Відділ Статус Клієнт Бізнес номер Час очікування Трива…" at bounding box center [543, 330] width 1046 height 330
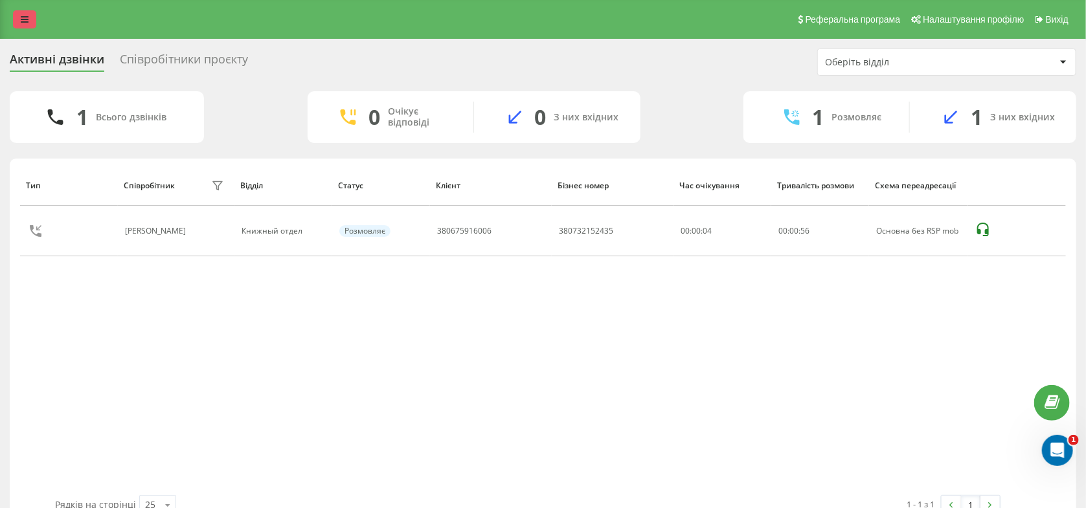
click at [17, 22] on link at bounding box center [24, 19] width 23 height 18
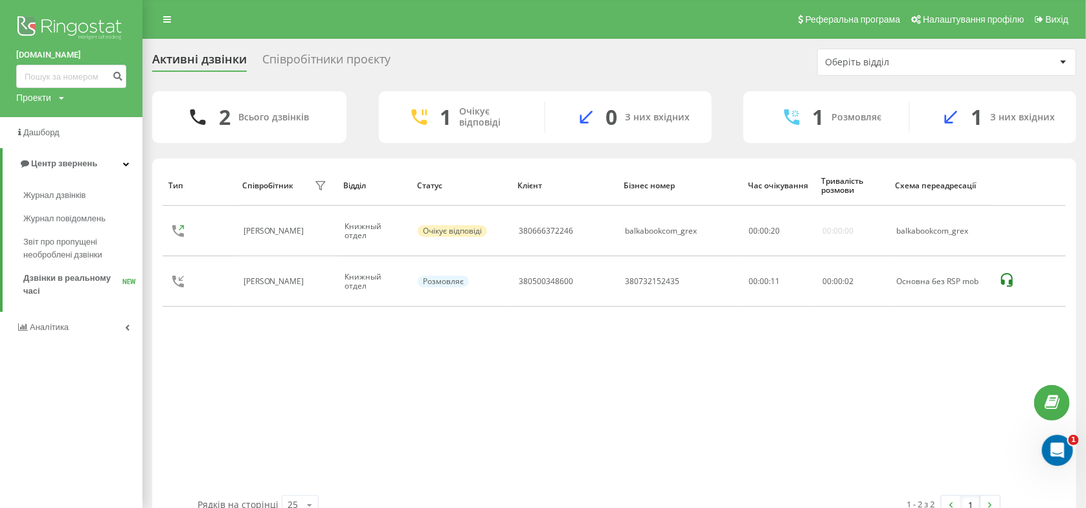
click at [289, 62] on div "Співробітники проєкту" at bounding box center [326, 62] width 128 height 20
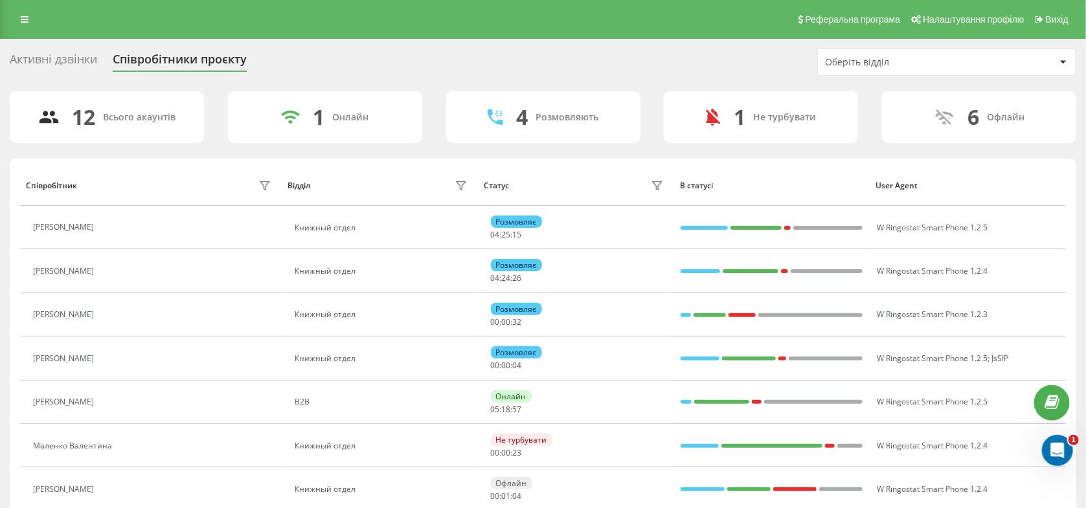
click at [78, 60] on div "Активні дзвінки" at bounding box center [53, 62] width 87 height 20
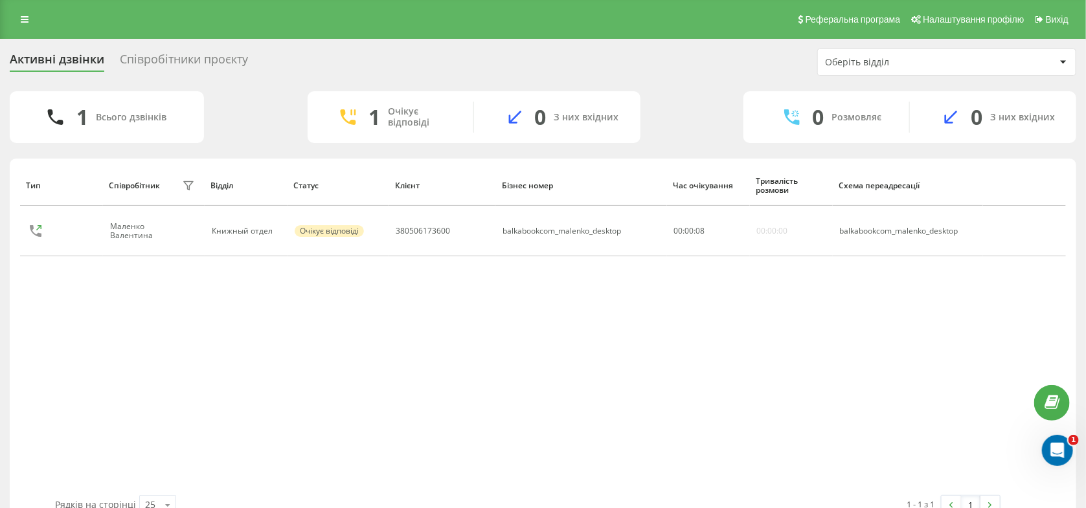
click at [856, 361] on div "Тип Співробітник фільтру Відділ Статус Клієнт Бізнес номер Час очікування Трива…" at bounding box center [543, 330] width 1046 height 330
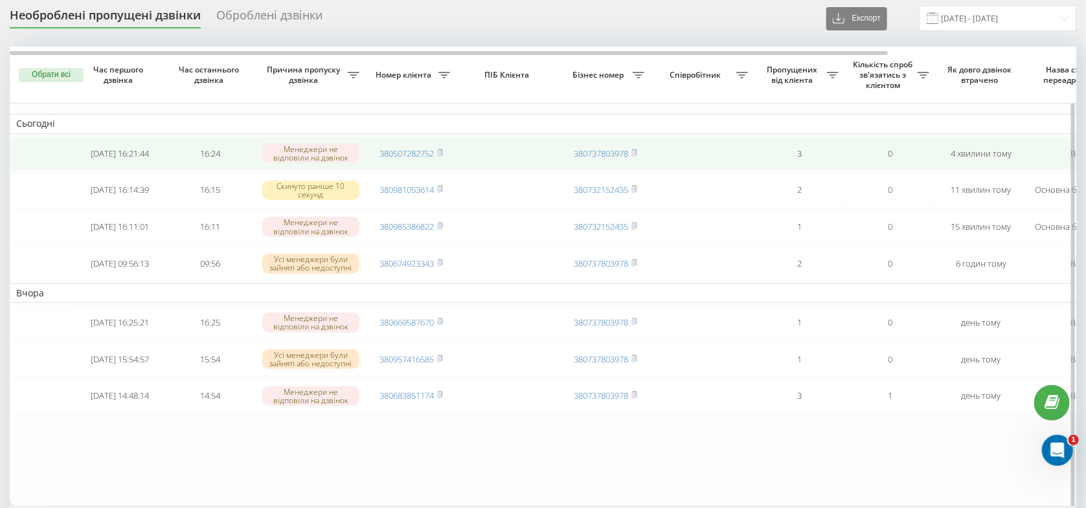
scroll to position [69, 0]
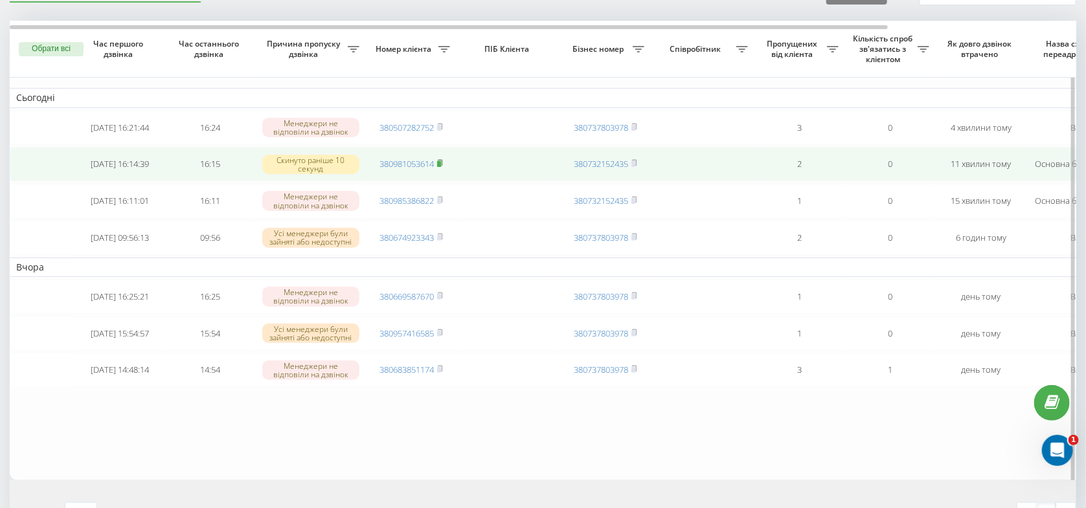
click at [439, 167] on rect at bounding box center [439, 164] width 4 height 6
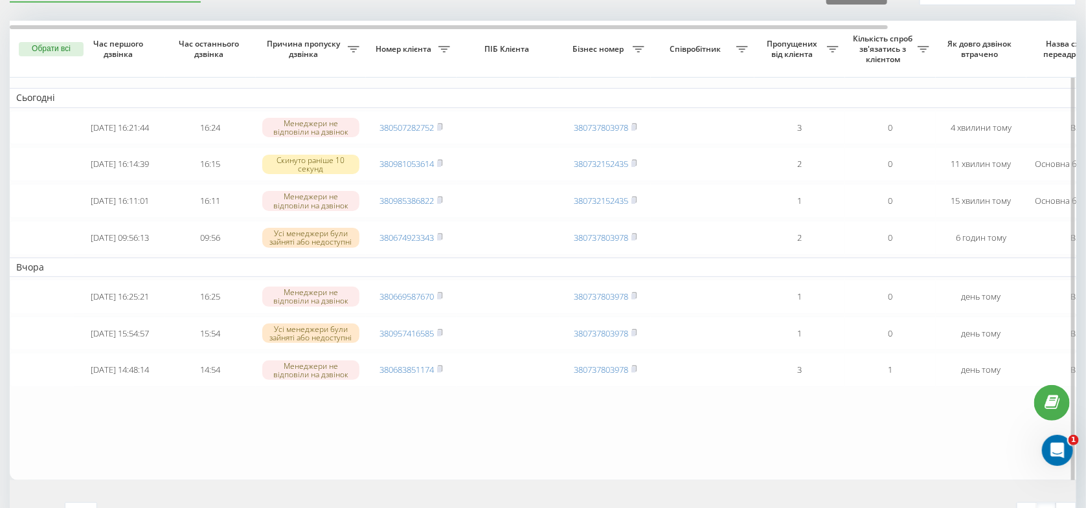
click at [441, 167] on rect at bounding box center [439, 164] width 4 height 6
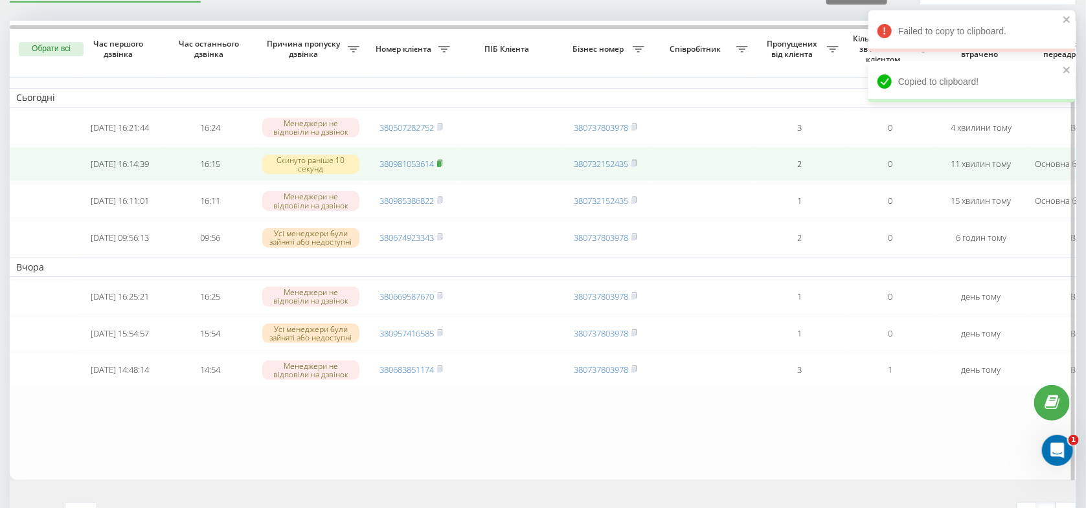
click at [443, 167] on icon at bounding box center [440, 163] width 6 height 8
click at [403, 164] on link "380981053614" at bounding box center [406, 164] width 54 height 12
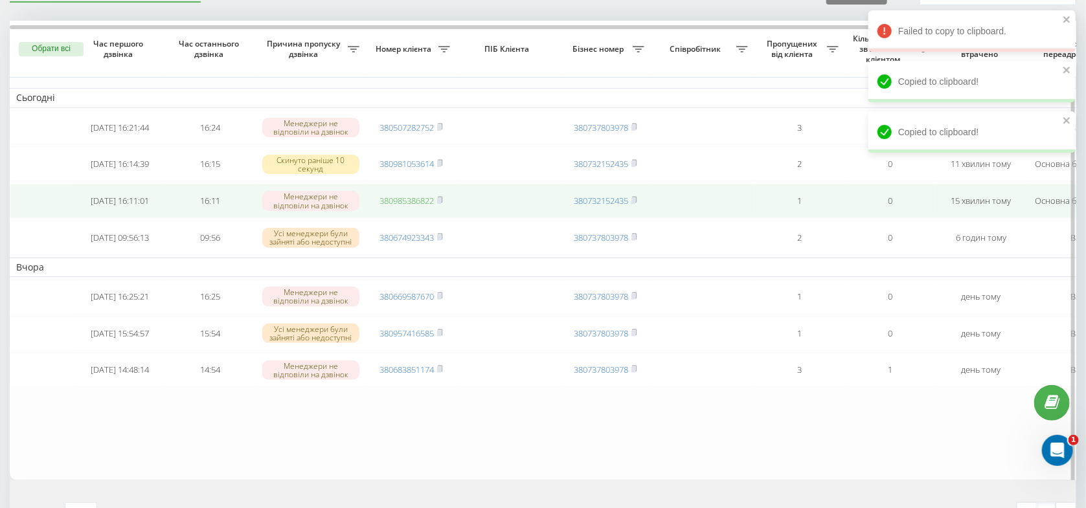
click at [414, 206] on link "380985386822" at bounding box center [406, 201] width 54 height 12
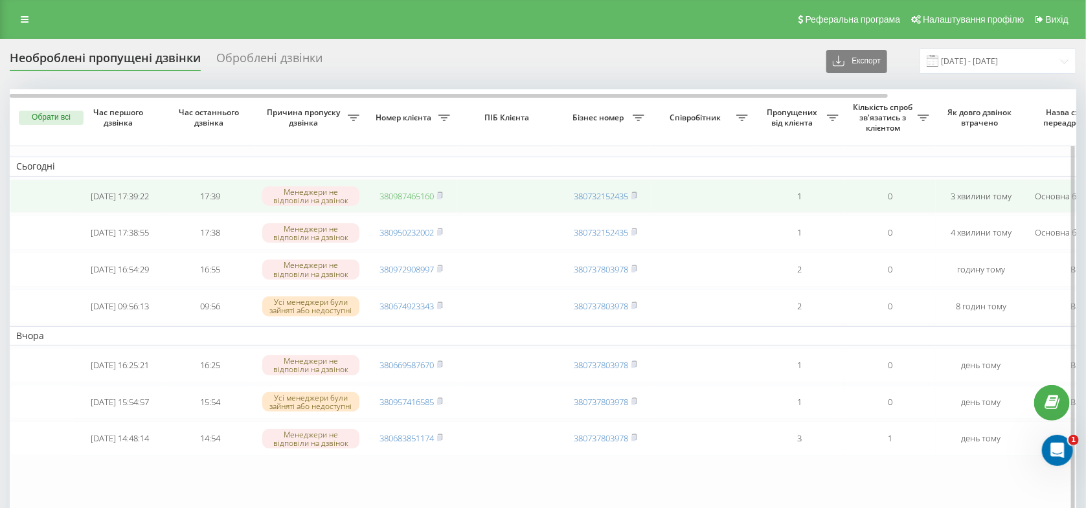
click at [405, 194] on link "380987465160" at bounding box center [406, 196] width 54 height 12
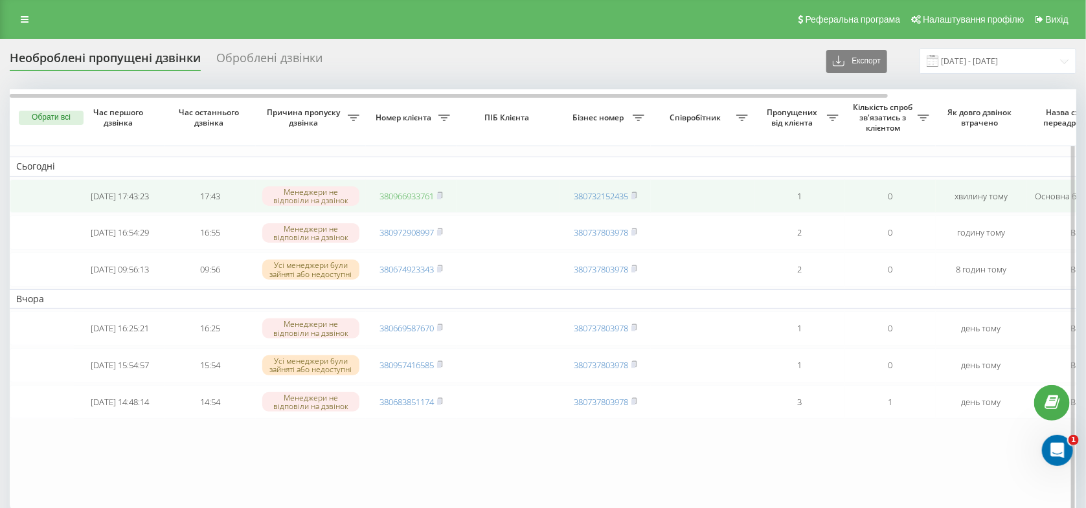
click at [411, 194] on link "380966933761" at bounding box center [406, 196] width 54 height 12
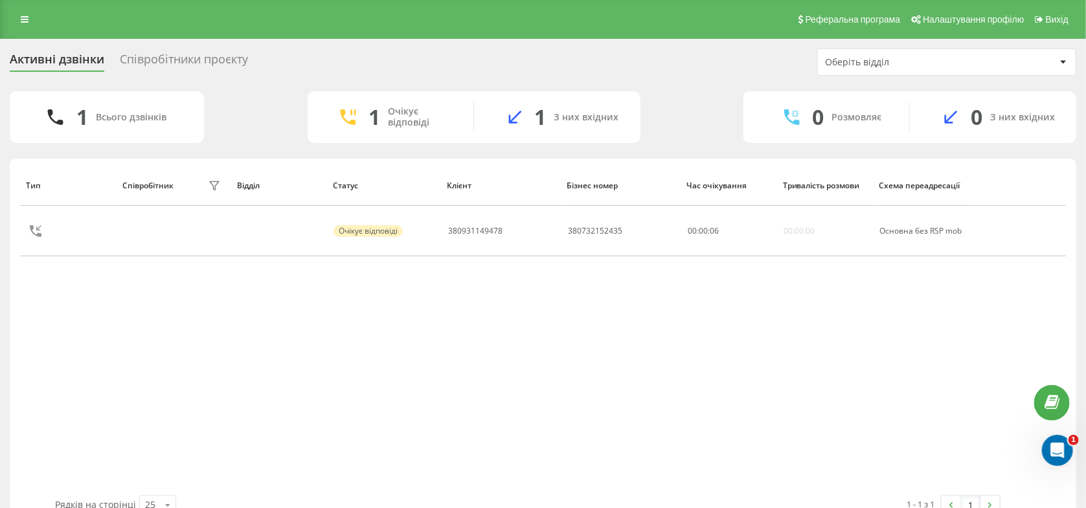
click at [128, 54] on div "Співробітники проєкту" at bounding box center [184, 62] width 128 height 20
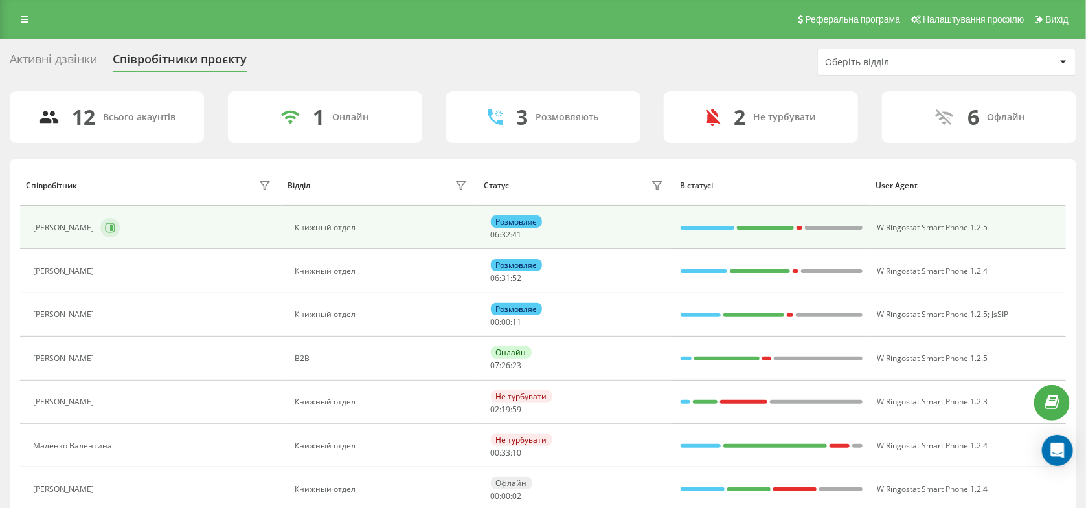
click at [115, 226] on icon at bounding box center [110, 228] width 10 height 10
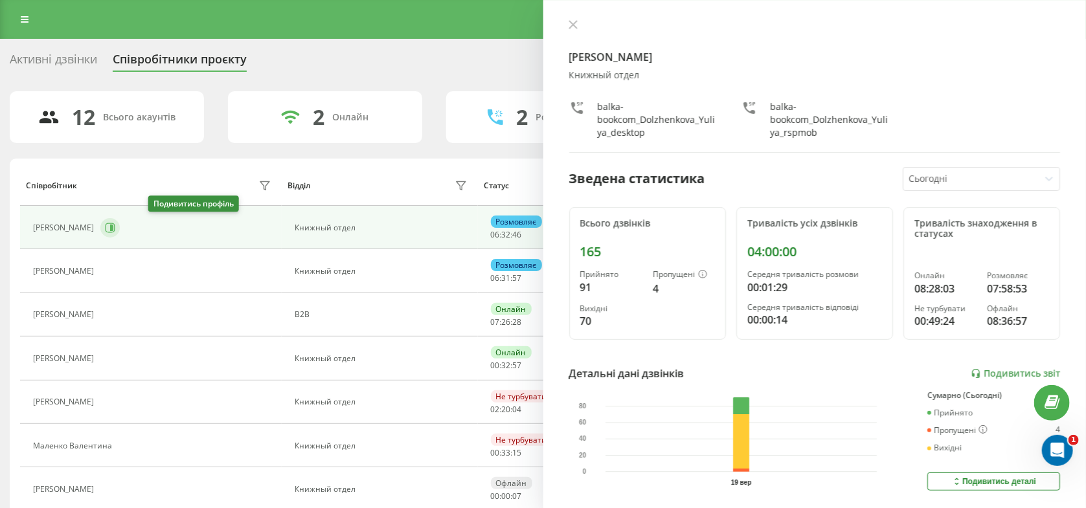
click at [113, 225] on icon at bounding box center [111, 228] width 3 height 6
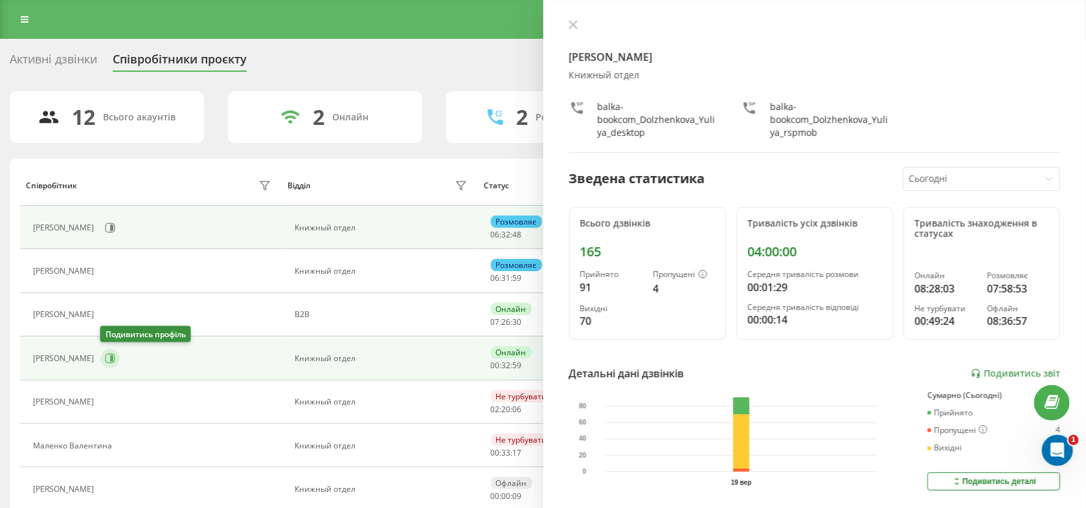
click at [108, 357] on icon at bounding box center [110, 359] width 10 height 10
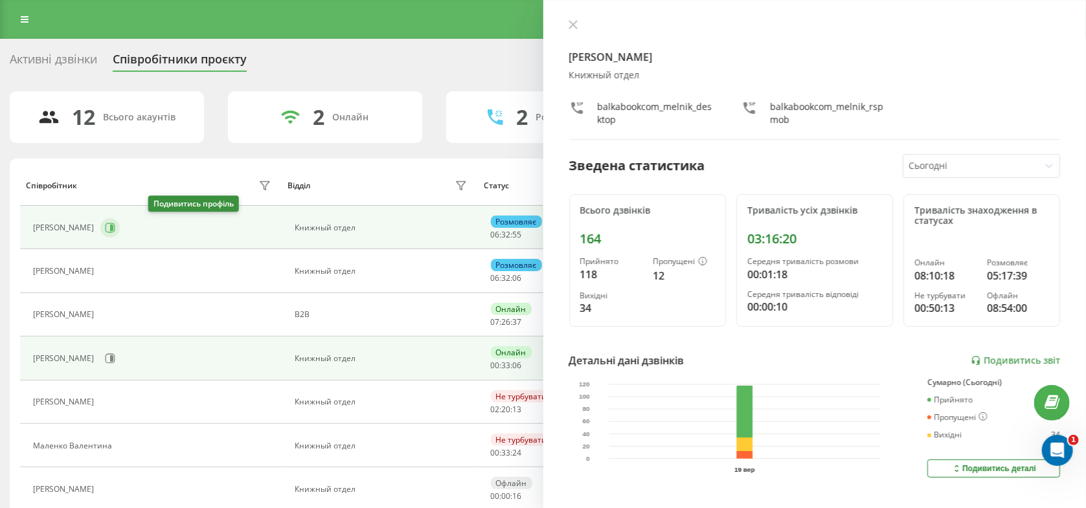
click at [120, 227] on button at bounding box center [109, 227] width 19 height 19
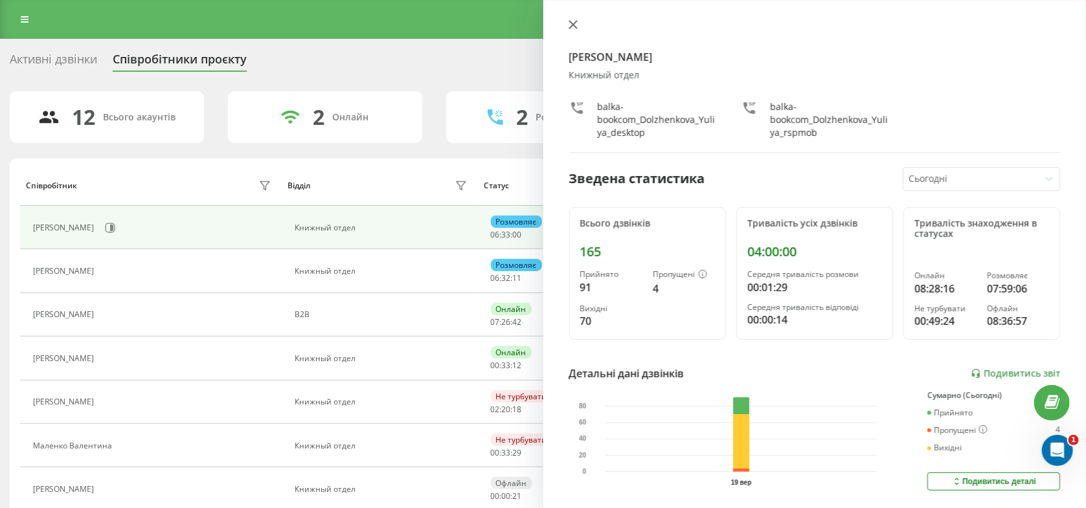
click at [573, 20] on button at bounding box center [573, 25] width 17 height 12
